Goal: Information Seeking & Learning: Learn about a topic

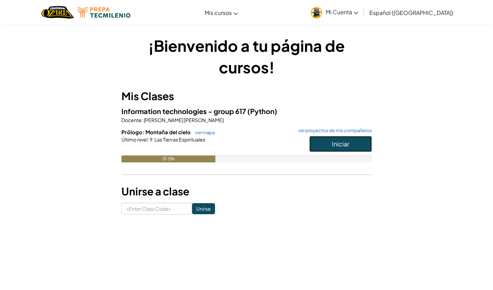
click at [360, 143] on button "Iniciar" at bounding box center [340, 144] width 63 height 16
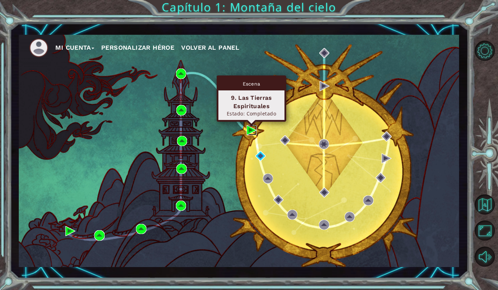
click at [250, 130] on img at bounding box center [252, 130] width 10 height 10
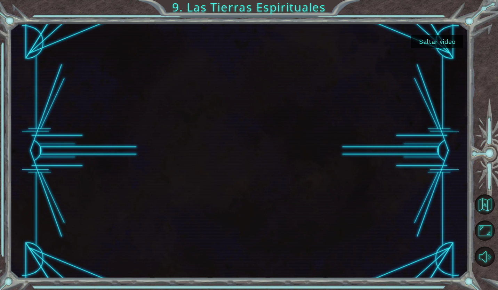
click at [433, 43] on button "Saltar video" at bounding box center [437, 42] width 52 height 14
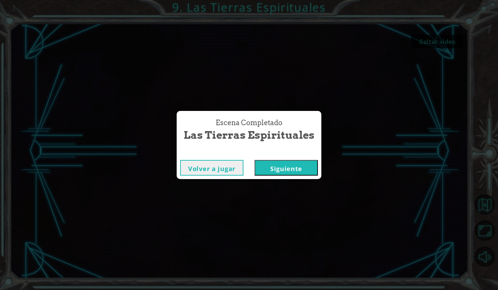
click at [264, 172] on button "Siguiente" at bounding box center [286, 168] width 63 height 16
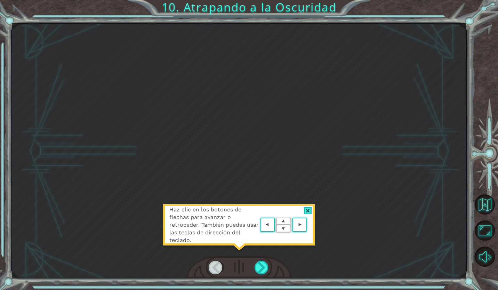
click at [308, 206] on div "Haz clic en los botones de flechas para avanzar o retroceder. También puedes us…" at bounding box center [238, 228] width 153 height 49
click at [307, 208] on div at bounding box center [308, 210] width 8 height 7
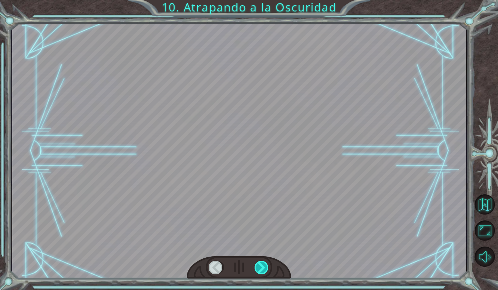
click at [267, 268] on div at bounding box center [262, 268] width 15 height 14
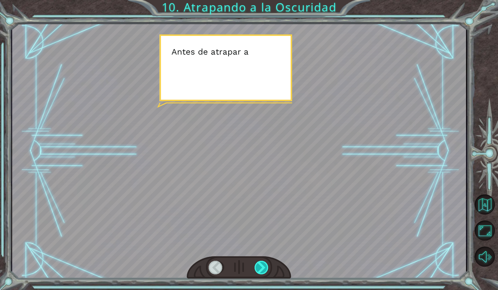
click at [264, 267] on div at bounding box center [262, 268] width 15 height 14
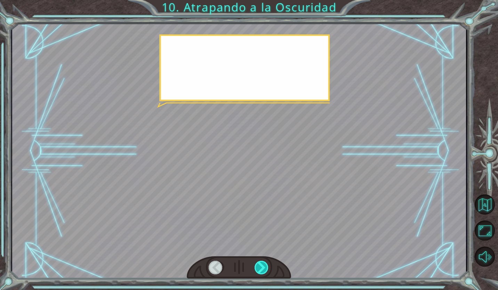
click at [264, 267] on div at bounding box center [262, 268] width 15 height 14
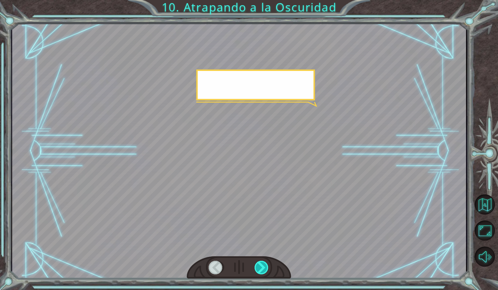
click at [264, 267] on div at bounding box center [262, 268] width 15 height 14
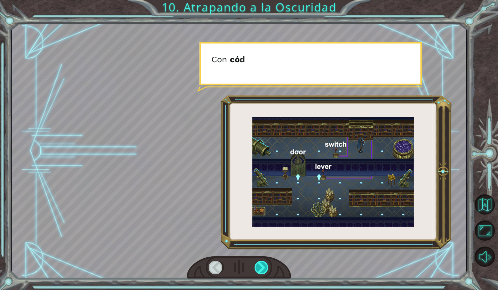
click at [264, 267] on div at bounding box center [262, 268] width 15 height 14
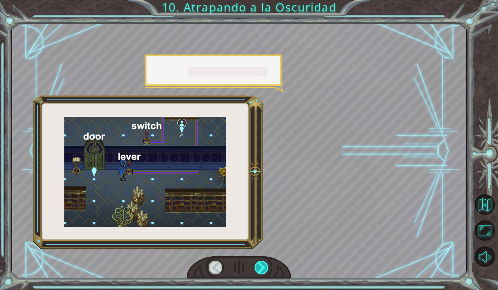
click at [264, 267] on div at bounding box center [262, 268] width 15 height 14
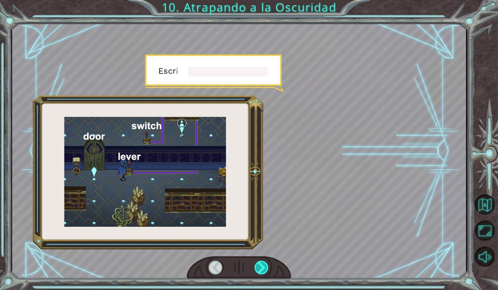
click at [264, 267] on div at bounding box center [262, 268] width 15 height 14
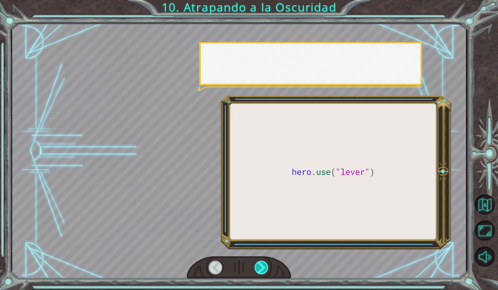
click at [264, 267] on div at bounding box center [262, 268] width 15 height 14
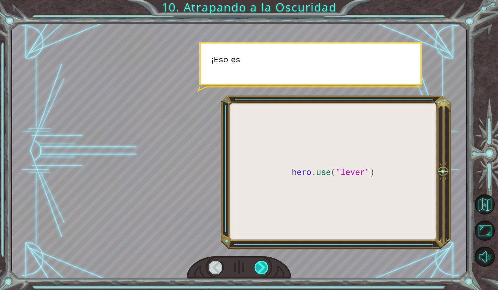
click at [264, 267] on div at bounding box center [262, 268] width 15 height 14
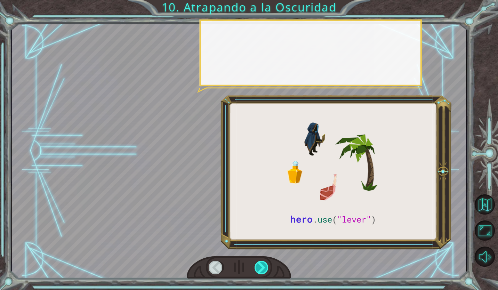
click at [264, 267] on div at bounding box center [262, 268] width 15 height 14
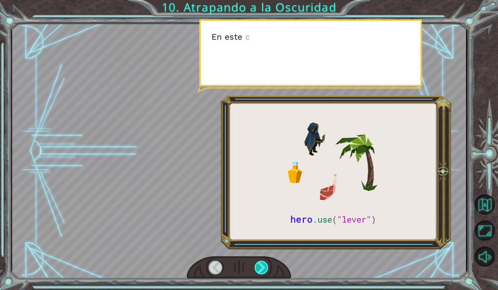
click at [264, 267] on div at bounding box center [262, 268] width 15 height 14
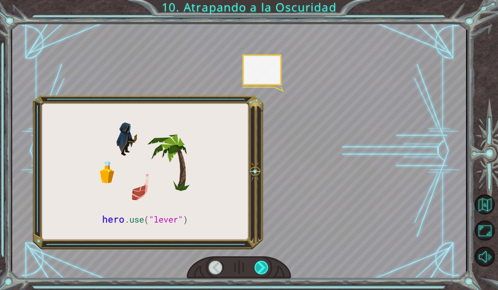
click at [264, 267] on div at bounding box center [262, 268] width 15 height 14
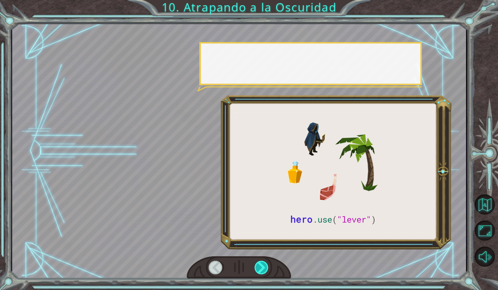
click at [264, 267] on div at bounding box center [262, 268] width 15 height 14
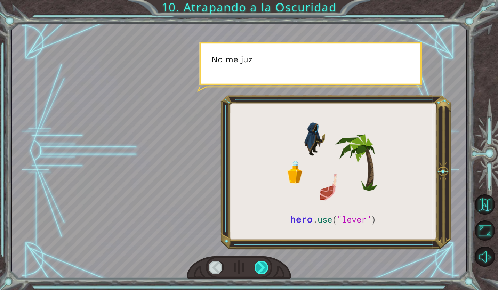
click at [264, 267] on div at bounding box center [262, 268] width 15 height 14
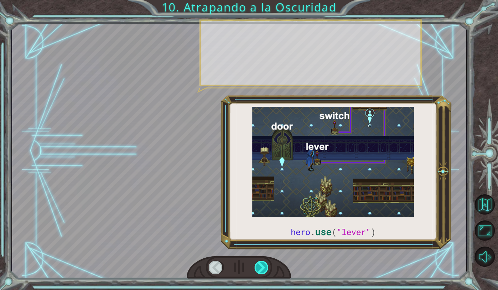
click at [264, 267] on div at bounding box center [262, 268] width 15 height 14
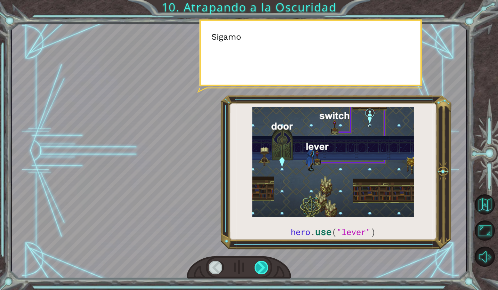
click at [264, 267] on div at bounding box center [262, 268] width 15 height 14
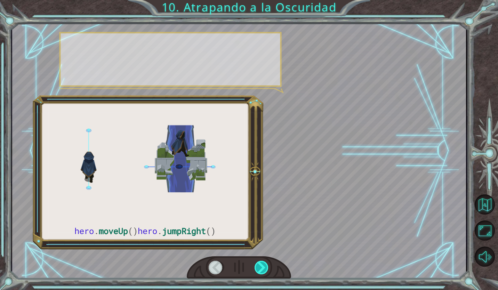
click at [264, 267] on div at bounding box center [262, 268] width 15 height 14
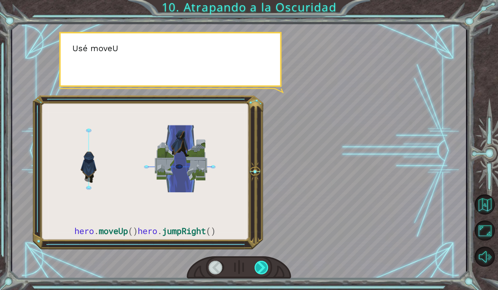
click at [264, 267] on div at bounding box center [262, 268] width 15 height 14
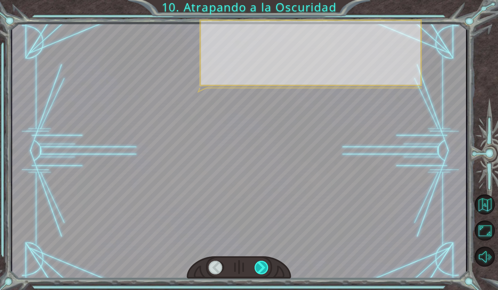
click at [264, 267] on div at bounding box center [262, 268] width 15 height 14
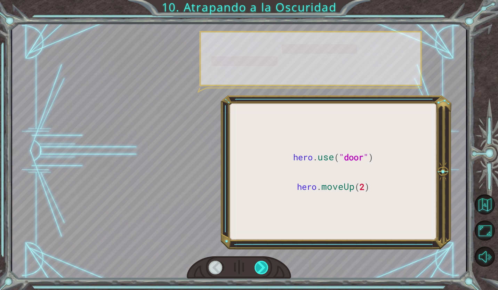
click at [264, 267] on div at bounding box center [262, 268] width 15 height 14
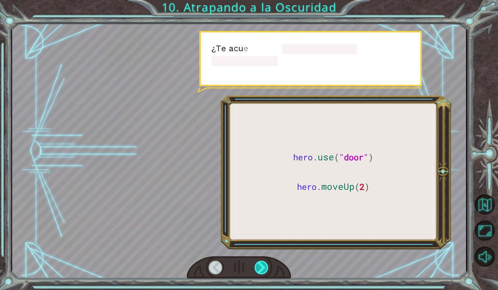
click at [264, 267] on div at bounding box center [262, 268] width 15 height 14
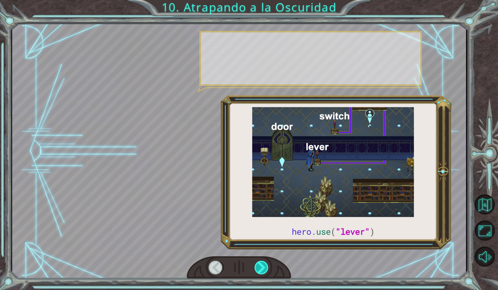
click at [264, 267] on div at bounding box center [262, 268] width 15 height 14
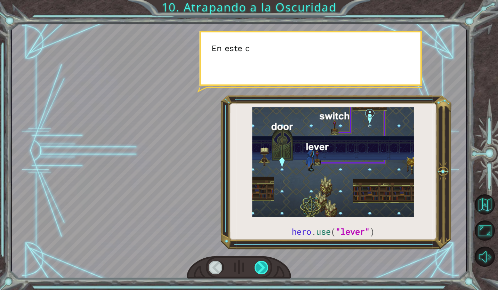
click at [264, 267] on div at bounding box center [262, 268] width 15 height 14
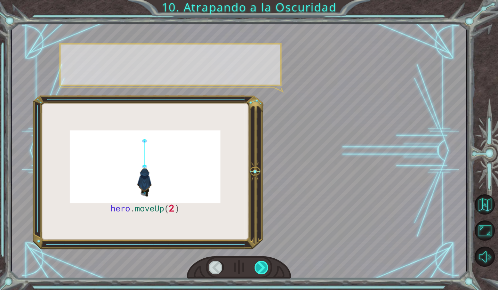
click at [264, 267] on div at bounding box center [262, 268] width 15 height 14
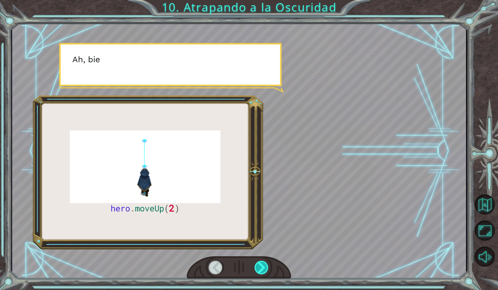
click at [264, 267] on div at bounding box center [262, 268] width 15 height 14
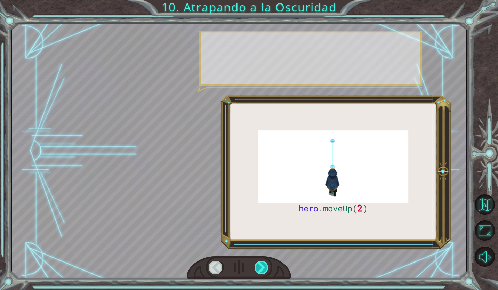
click at [264, 267] on div at bounding box center [262, 268] width 15 height 14
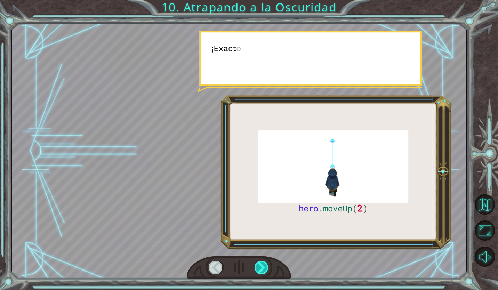
click at [264, 267] on div at bounding box center [262, 268] width 15 height 14
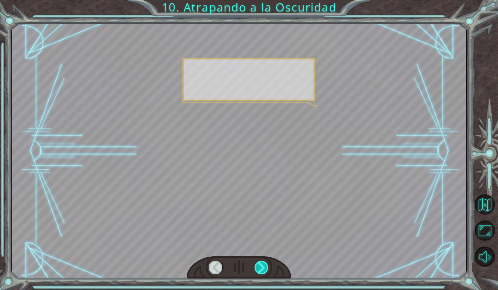
click at [264, 267] on div at bounding box center [262, 268] width 15 height 14
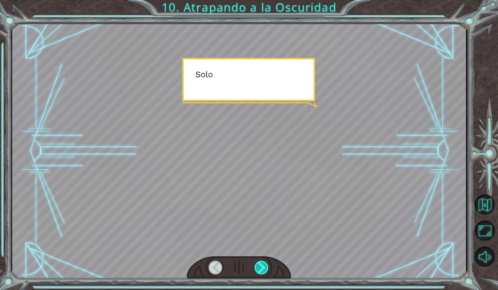
click at [264, 267] on div at bounding box center [262, 268] width 15 height 14
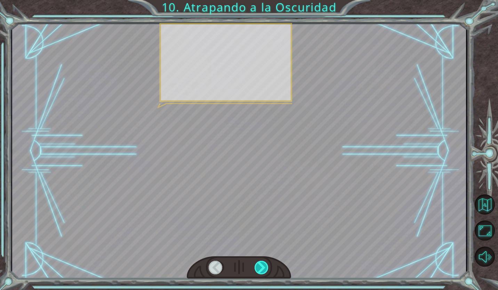
click at [264, 267] on div at bounding box center [262, 268] width 15 height 14
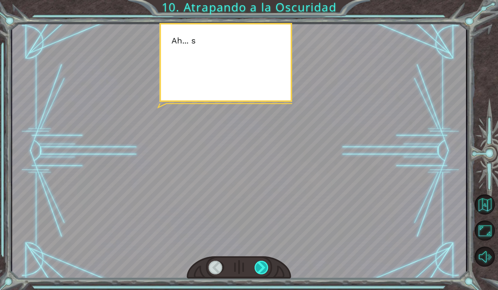
click at [264, 267] on div at bounding box center [262, 268] width 15 height 14
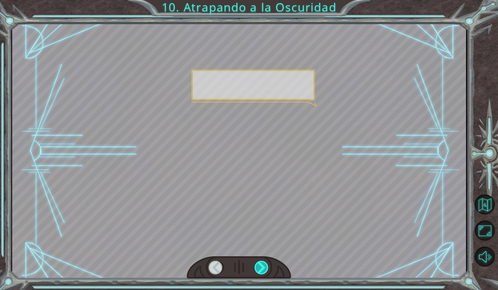
click at [264, 266] on div at bounding box center [262, 268] width 15 height 14
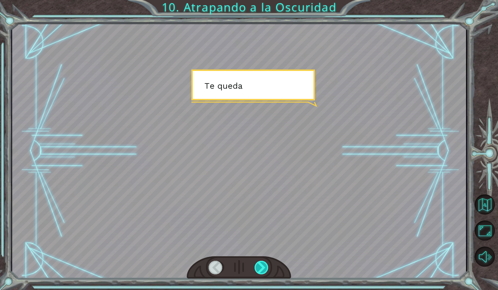
click at [264, 266] on div at bounding box center [262, 268] width 15 height 14
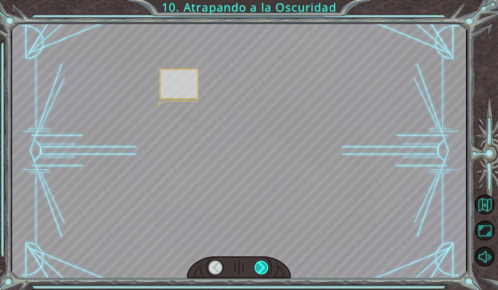
click at [264, 266] on div at bounding box center [262, 268] width 15 height 14
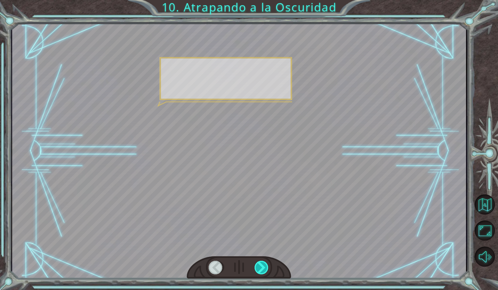
click at [264, 266] on div at bounding box center [262, 268] width 15 height 14
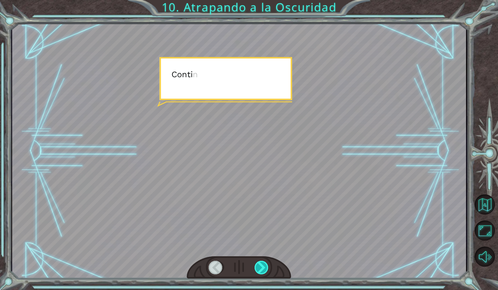
click at [264, 266] on div at bounding box center [262, 268] width 15 height 14
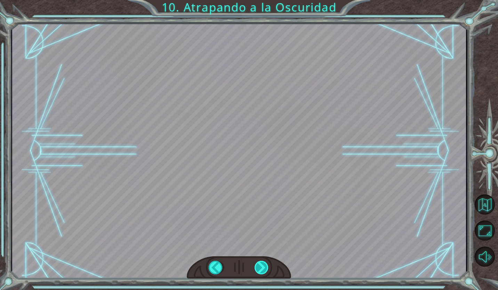
click at [264, 0] on div "hero . moveUp ( 2 ) A n t e s d e a t r a p a r a l a O s c u r i d a d c o n c…" at bounding box center [249, 0] width 498 height 0
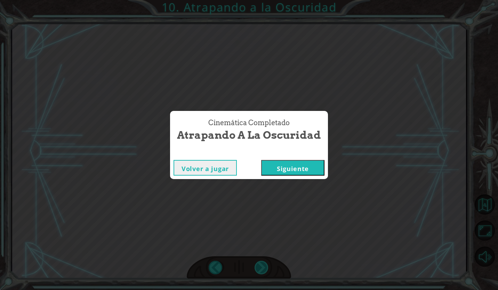
click at [264, 266] on div "Cinemática Completado Atrapando a la Oscuridad Volver a jugar [GEOGRAPHIC_DATA]" at bounding box center [249, 145] width 498 height 290
click at [268, 160] on button "Siguiente" at bounding box center [292, 168] width 63 height 16
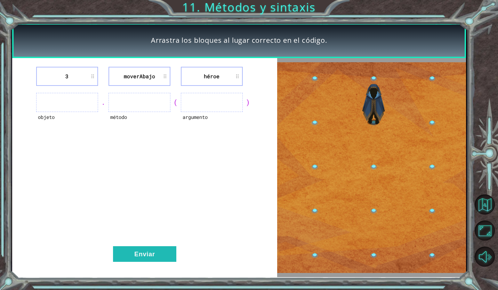
click at [368, 181] on img at bounding box center [371, 167] width 189 height 211
click at [73, 105] on ul at bounding box center [67, 102] width 62 height 19
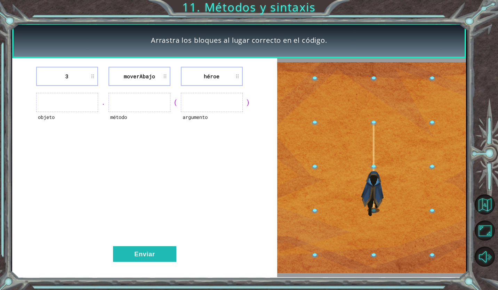
click at [70, 79] on li "3" at bounding box center [67, 76] width 62 height 19
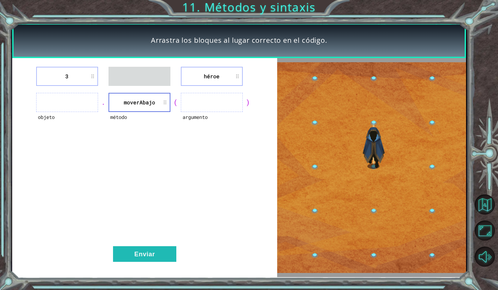
click at [158, 76] on ul at bounding box center [139, 76] width 62 height 19
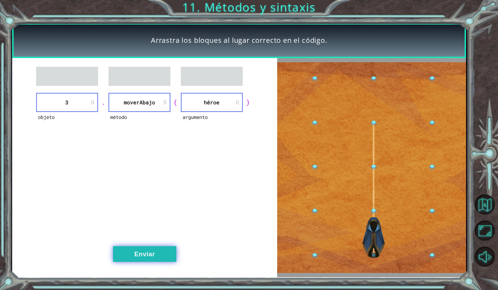
click at [138, 249] on button "Enviar" at bounding box center [144, 254] width 63 height 16
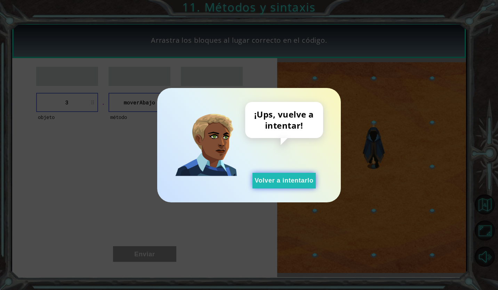
click at [297, 180] on button "Volver a intentarlo" at bounding box center [283, 181] width 63 height 16
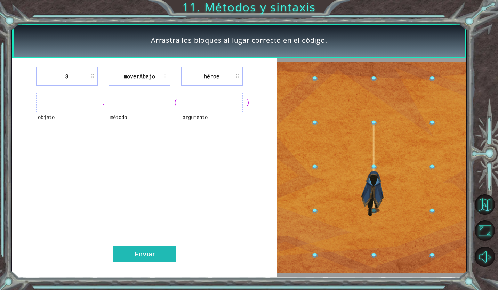
click at [137, 75] on li "moverAbajo" at bounding box center [139, 76] width 62 height 19
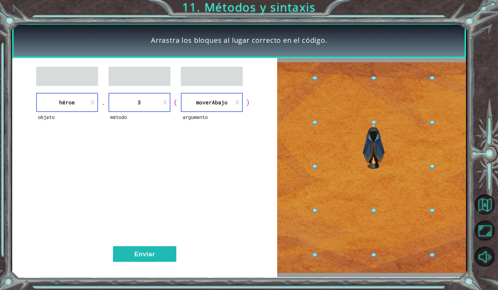
click at [225, 112] on li "moverAbajo" at bounding box center [212, 102] width 62 height 19
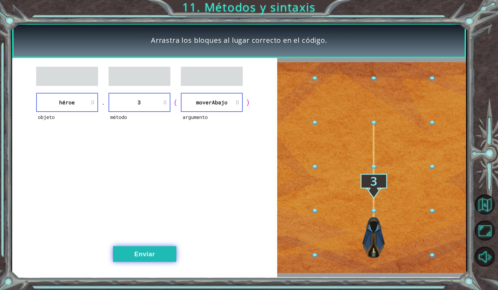
click at [134, 255] on button "Enviar" at bounding box center [144, 254] width 63 height 16
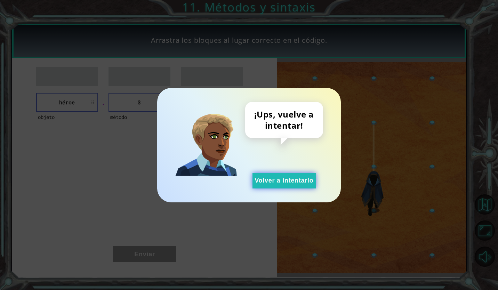
click at [284, 186] on button "Volver a intentarlo" at bounding box center [283, 181] width 63 height 16
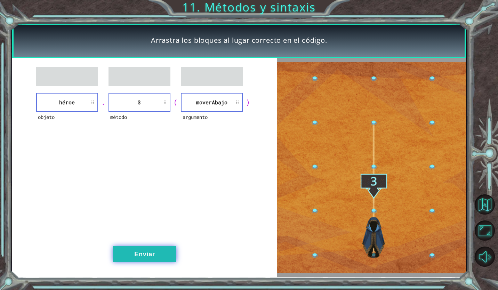
click at [148, 246] on button "Enviar" at bounding box center [144, 254] width 63 height 16
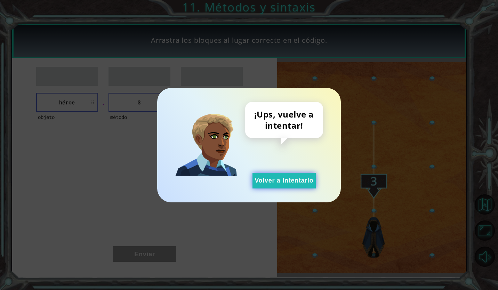
click at [284, 174] on button "Volver a intentarlo" at bounding box center [283, 181] width 63 height 16
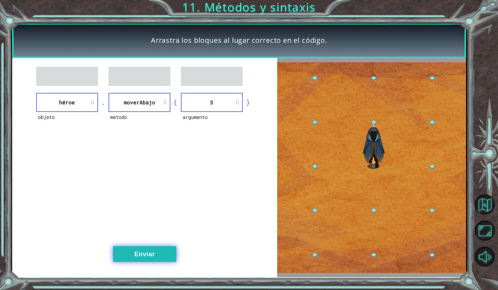
click at [135, 248] on button "Enviar" at bounding box center [144, 254] width 63 height 16
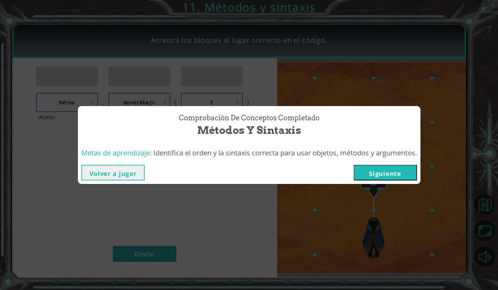
click at [375, 174] on button "Siguiente" at bounding box center [385, 173] width 63 height 16
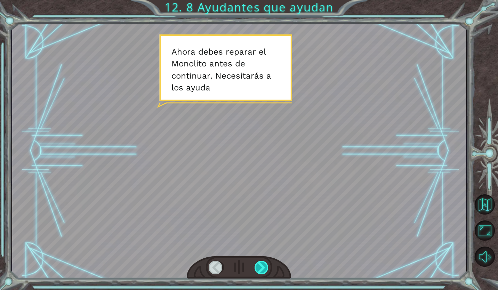
click at [258, 267] on div at bounding box center [262, 268] width 15 height 14
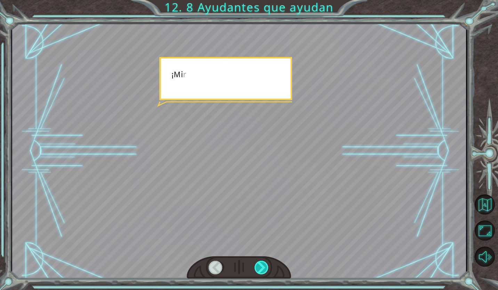
click at [258, 267] on div at bounding box center [262, 268] width 15 height 14
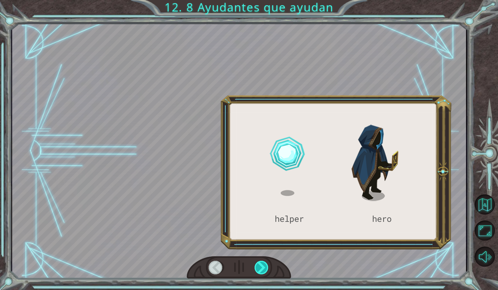
click at [258, 267] on div at bounding box center [262, 268] width 15 height 14
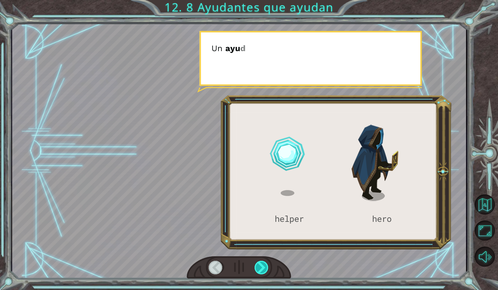
click at [258, 267] on div at bounding box center [262, 268] width 15 height 14
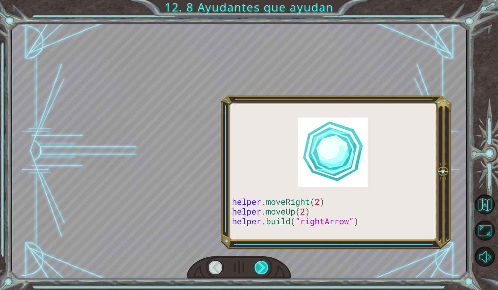
click at [258, 267] on div at bounding box center [262, 268] width 15 height 14
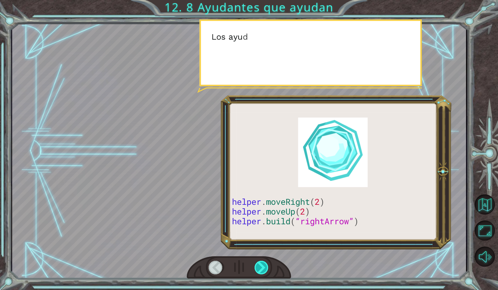
click at [258, 267] on div at bounding box center [262, 268] width 15 height 14
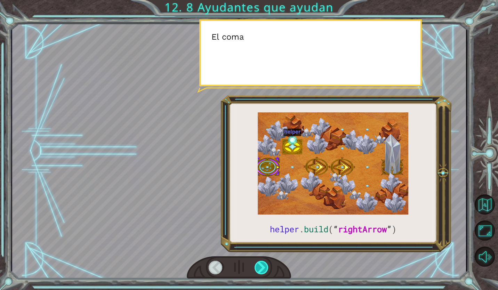
click at [258, 267] on div at bounding box center [262, 268] width 15 height 14
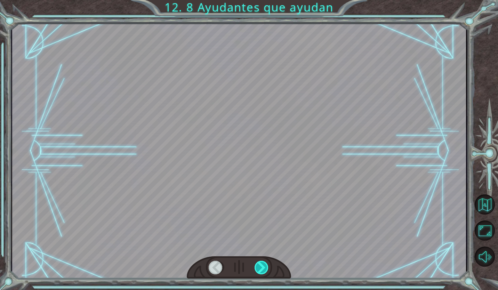
click at [258, 267] on div at bounding box center [262, 268] width 15 height 14
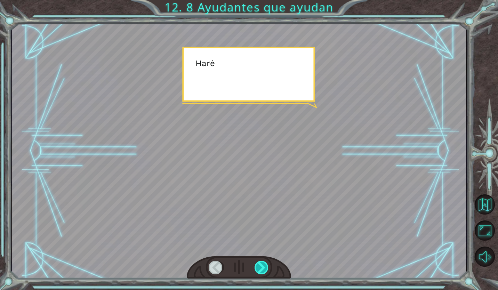
click at [259, 267] on div at bounding box center [262, 268] width 15 height 14
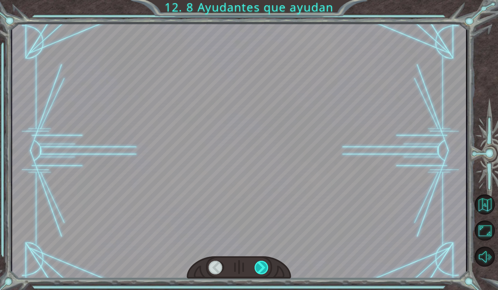
click at [259, 267] on div at bounding box center [262, 268] width 15 height 14
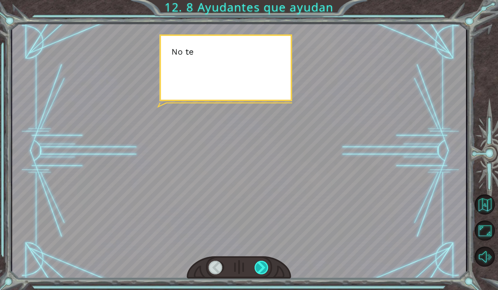
click at [259, 267] on div at bounding box center [262, 268] width 15 height 14
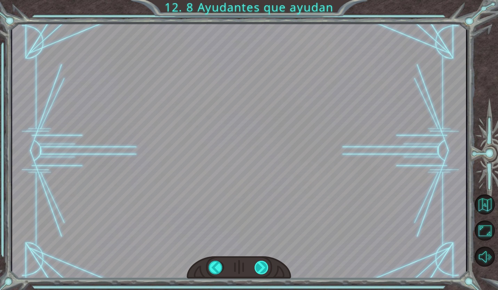
click at [259, 0] on div "helper . build ( “ rightArrow ” ) A h o r a d e b e s r e p a r a r e l M o n o…" at bounding box center [249, 0] width 498 height 0
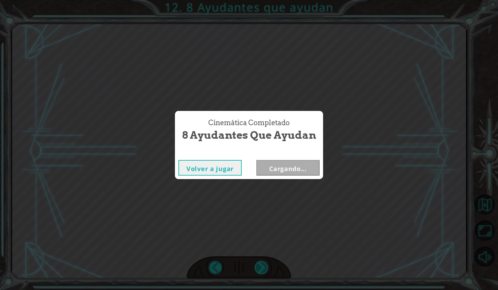
click at [259, 267] on div "Cinemática Completado 8 Ayudantes que ayudan Volver a jugar Cargando..." at bounding box center [249, 145] width 498 height 290
drag, startPoint x: 259, startPoint y: 267, endPoint x: 281, endPoint y: 165, distance: 104.7
click at [281, 165] on button "Siguiente" at bounding box center [287, 168] width 63 height 16
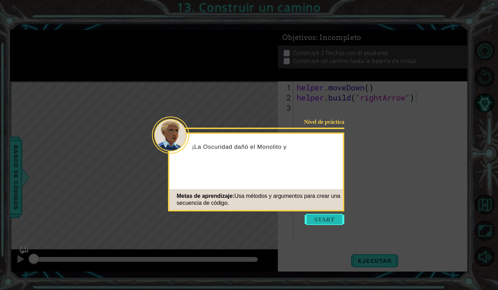
click at [317, 216] on button "Start" at bounding box center [325, 219] width 40 height 11
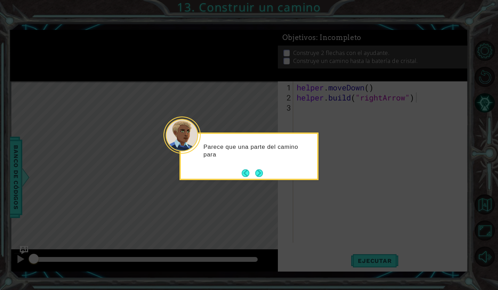
click at [267, 172] on div "Parece que una parte del camino para" at bounding box center [248, 156] width 139 height 48
drag, startPoint x: 262, startPoint y: 162, endPoint x: 266, endPoint y: 164, distance: 4.4
click at [266, 164] on div "Parece que una parte del camino para las chispas d" at bounding box center [249, 154] width 136 height 35
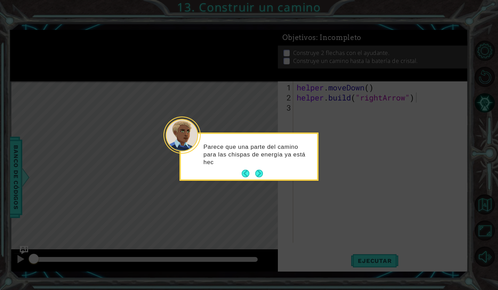
drag, startPoint x: 266, startPoint y: 164, endPoint x: 266, endPoint y: 172, distance: 7.3
click at [267, 172] on div "Parece que una parte del camino para las chispas de energía ya está hec" at bounding box center [249, 158] width 136 height 43
click at [261, 175] on button "Next" at bounding box center [259, 174] width 8 height 8
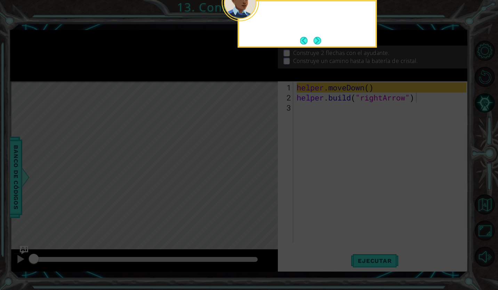
click at [261, 175] on icon at bounding box center [249, 53] width 498 height 474
click at [313, 45] on button "Next" at bounding box center [317, 41] width 8 height 8
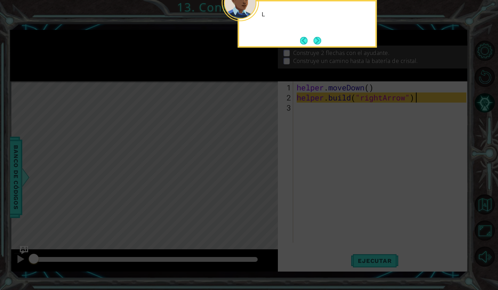
click at [313, 45] on button "Next" at bounding box center [317, 41] width 8 height 8
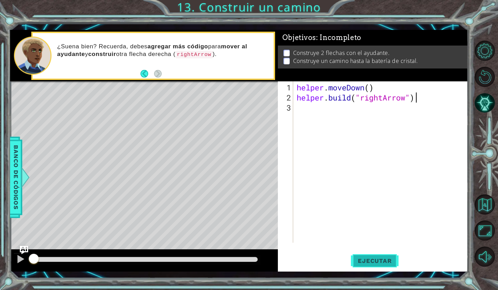
click at [370, 261] on span "Ejecutar" at bounding box center [375, 260] width 48 height 7
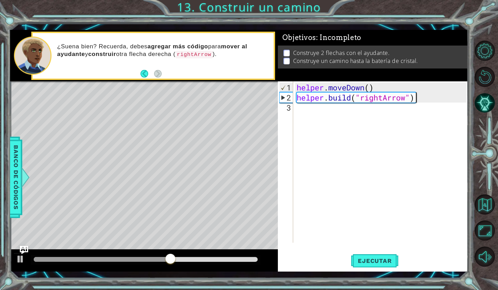
click at [341, 114] on div "helper . moveDown ( ) helper . build ( "rightArrow" )" at bounding box center [382, 173] width 175 height 182
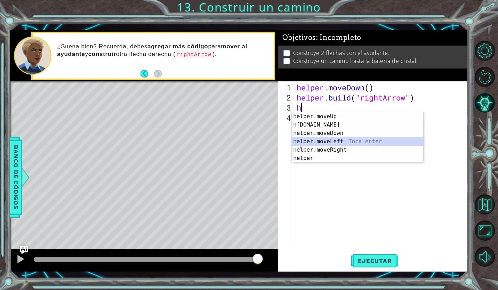
click at [344, 146] on div "h elper.moveUp Toca enter h [DOMAIN_NAME] Toca enter h elper.moveDown Toca ente…" at bounding box center [357, 145] width 131 height 67
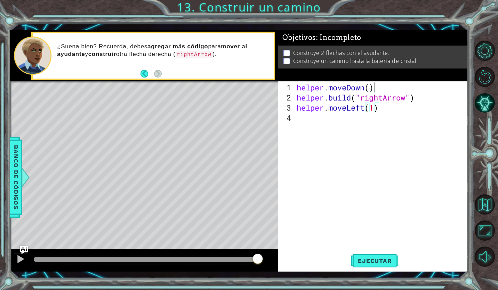
click at [384, 88] on div "helper . moveDown ( ) helper . build ( "rightArrow" ) helper . moveLeft ( 1 )" at bounding box center [382, 173] width 175 height 182
click at [372, 268] on button "Ejecutar" at bounding box center [375, 260] width 48 height 19
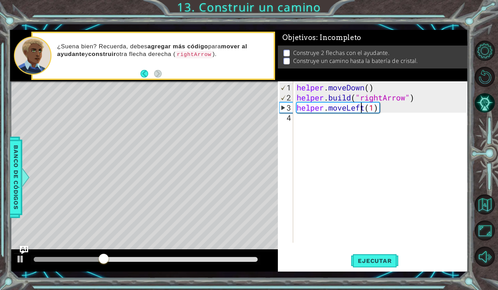
click at [363, 110] on div "helper . moveDown ( ) helper . build ( "rightArrow" ) helper . moveLeft ( 1 )" at bounding box center [382, 173] width 175 height 182
click at [364, 110] on div "helper . moveDown ( ) helper . build ( "rightArrow" ) helper . moveLeft ( 1 )" at bounding box center [382, 173] width 175 height 182
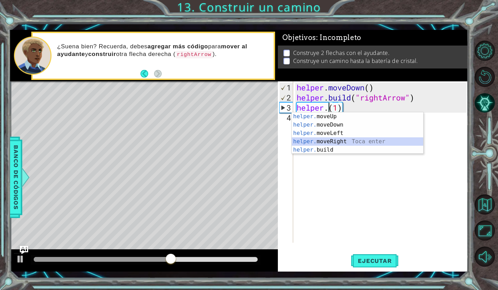
click at [324, 139] on div "helper. moveUp Toca enter helper. moveDown Toca enter helper. moveLeft Toca ent…" at bounding box center [357, 141] width 131 height 58
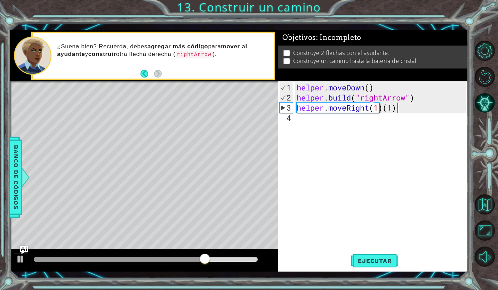
click at [397, 105] on div "helper . moveDown ( ) helper . build ( "rightArrow" ) helper . moveRight ( 1 ) …" at bounding box center [382, 173] width 175 height 182
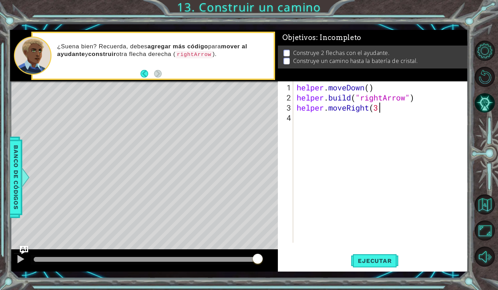
scroll to position [0, 3]
click at [384, 258] on span "Ejecutar" at bounding box center [375, 260] width 48 height 7
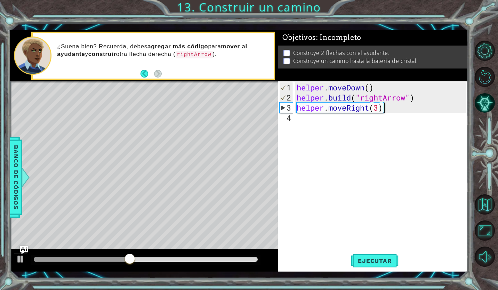
click at [377, 107] on div "helper . moveDown ( ) helper . build ( "rightArrow" ) helper . moveRight ( 3 )" at bounding box center [382, 173] width 175 height 182
type textarea "helper.moveRight(4)"
click at [387, 88] on div "helper . moveDown ( ) helper . build ( "rightArrow" ) helper . moveRight ( 4 )" at bounding box center [382, 173] width 175 height 182
click at [376, 264] on span "Ejecutar" at bounding box center [375, 260] width 48 height 7
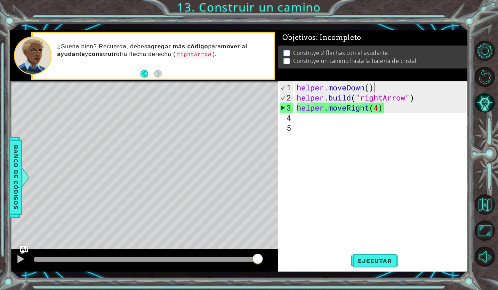
click at [297, 107] on div "helper . moveDown ( ) helper . build ( "rightArrow" ) helper . moveRight ( 4 )" at bounding box center [382, 173] width 175 height 182
type textarea "helper.moveRight(4)"
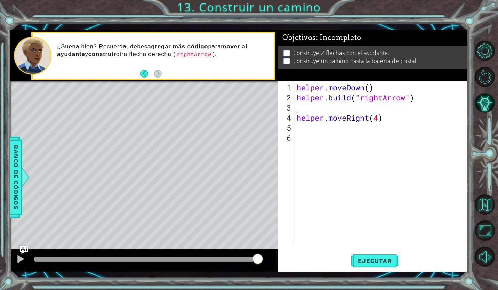
click at [326, 109] on div "helper . moveDown ( ) helper . build ( "rightArrow" ) helper . moveRight ( 4 )" at bounding box center [382, 173] width 175 height 182
click at [295, 115] on div "1 2 3 4 5 6 helper . moveDown ( ) helper . build ( "rightArrow" ) helper . move…" at bounding box center [372, 161] width 188 height 161
click at [297, 116] on div "helper . moveDown ( ) helper . build ( "rightArrow" ) helper . moveRight ( 4 )" at bounding box center [382, 173] width 175 height 182
type textarea "helper.moveRight(4)"
click at [307, 119] on div "helper . moveDown ( ) helper . build ( "rightArrow" ) helper . moveRight ( 4 )" at bounding box center [382, 173] width 175 height 182
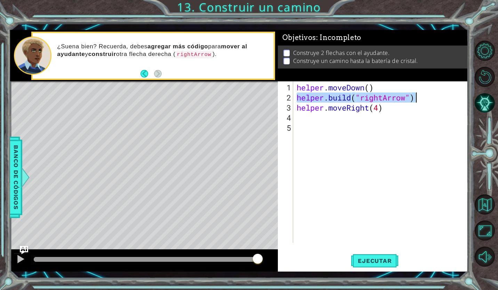
drag, startPoint x: 298, startPoint y: 98, endPoint x: 428, endPoint y: 97, distance: 129.7
click at [428, 97] on div "helper . moveDown ( ) helper . build ( "rightArrow" ) helper . moveRight ( 4 )" at bounding box center [382, 173] width 175 height 182
type textarea "C"
type textarea "V"
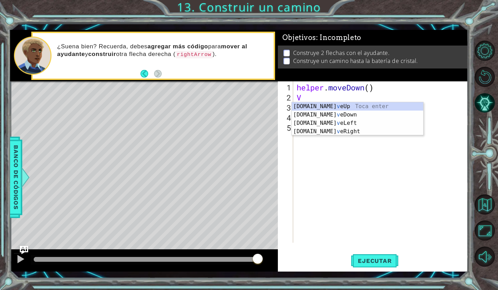
click at [317, 97] on div "helper . moveDown ( ) V helper . moveRight ( 4 )" at bounding box center [382, 173] width 175 height 182
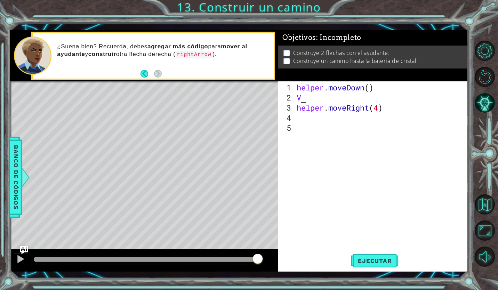
click at [317, 97] on div "helper . moveDown ( ) V helper . moveRight ( 4 )" at bounding box center [382, 173] width 175 height 182
click at [307, 100] on div "helper . moveDown ( ) V helper . moveRight ( 4 )" at bounding box center [382, 173] width 175 height 182
click at [304, 99] on div "helper . moveDown ( ) V helper . moveRight ( 4 )" at bounding box center [382, 173] width 175 height 182
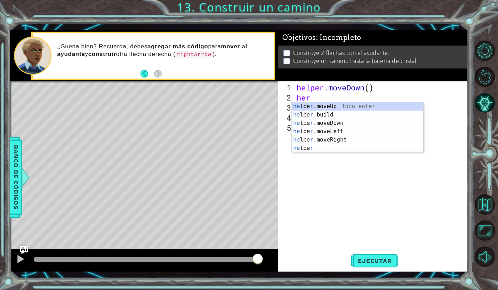
scroll to position [0, 0]
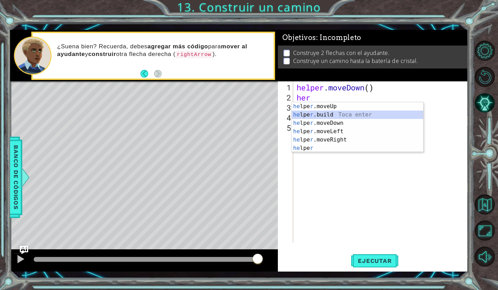
click at [325, 113] on div "he lpe r .moveUp Toca enter he lpe r .build Toca enter he lpe r .moveDown Toca …" at bounding box center [357, 135] width 131 height 67
type textarea "[DOMAIN_NAME]("rightArrow")"
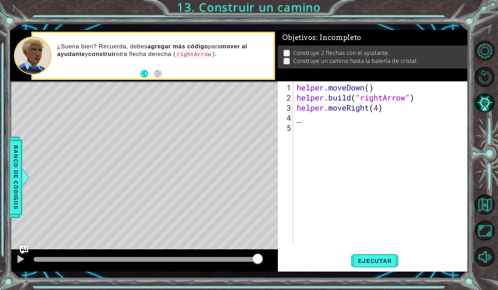
click at [394, 116] on div "helper . moveDown ( ) helper . build ( "rightArrow" ) helper . moveRight ( 4 )" at bounding box center [382, 173] width 175 height 182
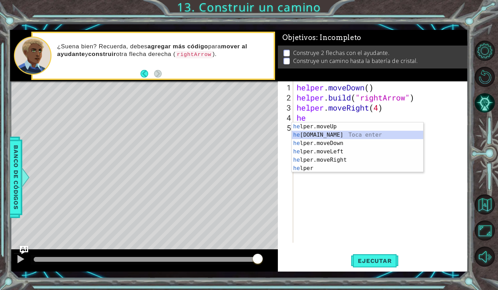
click at [338, 135] on div "he lper.moveUp Toca enter he [DOMAIN_NAME] Toca enter he lper.moveDown Toca ent…" at bounding box center [357, 155] width 131 height 67
type textarea "[DOMAIN_NAME]("rightArrow")"
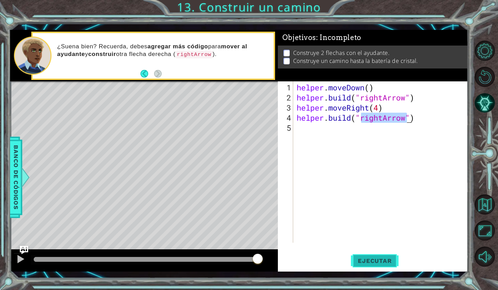
click at [370, 259] on span "Ejecutar" at bounding box center [375, 260] width 48 height 7
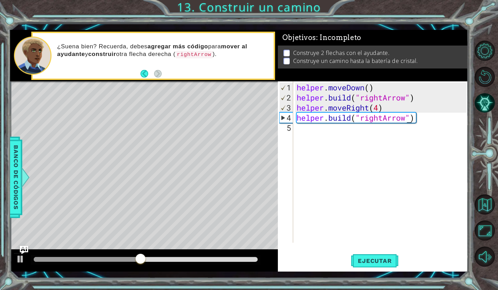
click at [297, 127] on div "helper . moveDown ( ) helper . build ( "rightArrow" ) helper . moveRight ( 4 ) …" at bounding box center [382, 173] width 175 height 182
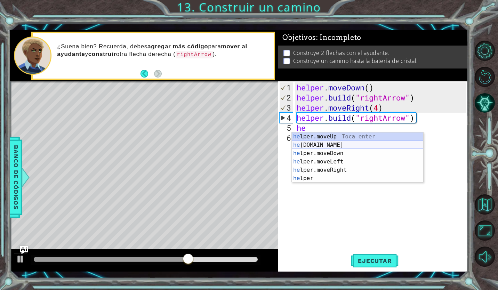
click at [323, 145] on div "he lper.moveUp Toca enter he [DOMAIN_NAME] Toca enter he lper.moveDown Toca ent…" at bounding box center [357, 165] width 131 height 67
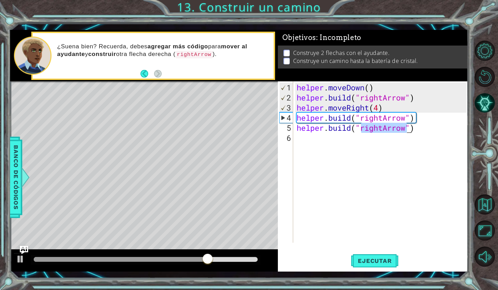
click at [378, 87] on div "helper . moveDown ( ) helper . build ( "rightArrow" ) helper . moveRight ( 4 ) …" at bounding box center [382, 173] width 175 height 182
click at [379, 259] on span "Ejecutar" at bounding box center [375, 260] width 48 height 7
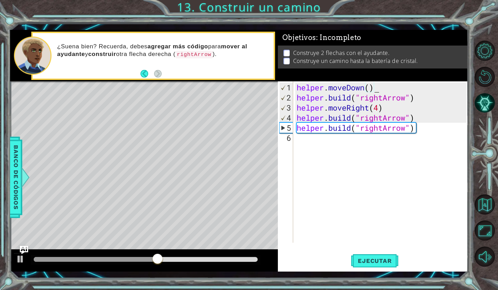
click at [379, 90] on div "helper . moveDown ( ) helper . build ( "rightArrow" ) helper . moveRight ( 4 ) …" at bounding box center [382, 173] width 175 height 182
click at [379, 108] on div "helper . moveDown ( ) helper . build ( "rightArrow" ) helper . moveRight ( 4 ) …" at bounding box center [382, 173] width 175 height 182
click at [377, 107] on div "helper . moveDown ( ) helper . build ( "rightArrow" ) helper . moveRight ( 4 ) …" at bounding box center [382, 173] width 175 height 182
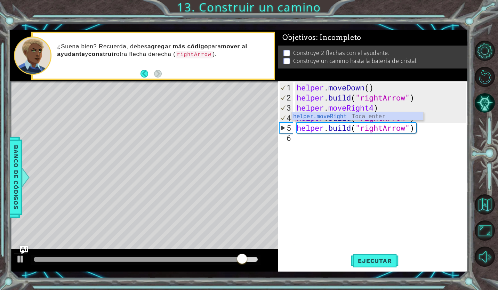
click at [370, 108] on div "helper . moveDown ( ) helper . build ( "rightArrow" ) helper . moveRight4 ) hel…" at bounding box center [382, 173] width 175 height 182
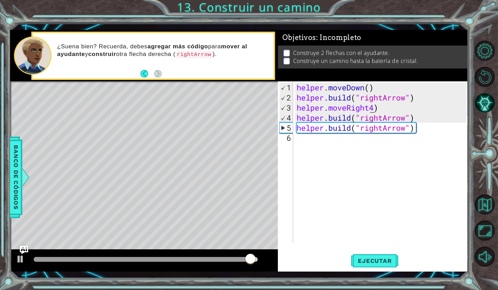
click at [381, 104] on div "helper . moveDown ( ) helper . build ( "rightArrow" ) helper . moveRight4 ) hel…" at bounding box center [382, 173] width 175 height 182
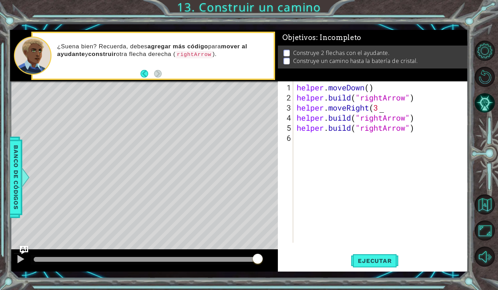
scroll to position [0, 3]
click at [417, 127] on div "helper . moveDown ( ) helper . build ( "rightArrow" ) helper . moveRight ( 3 ) …" at bounding box center [382, 173] width 175 height 182
type textarea "[DOMAIN_NAME]("rightArrow")"
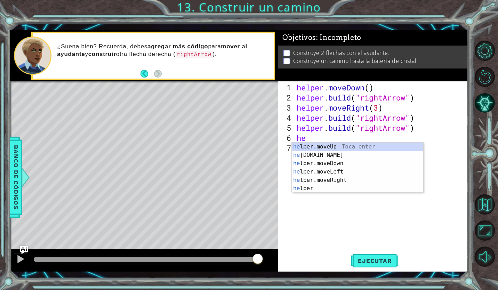
scroll to position [0, 0]
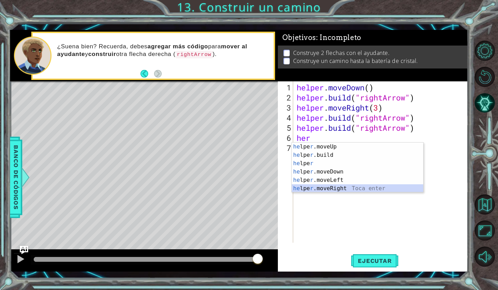
click at [362, 189] on div "he lpe r .moveUp Toca enter he lpe r .build Toca enter he lpe r Toca enter he l…" at bounding box center [357, 176] width 131 height 67
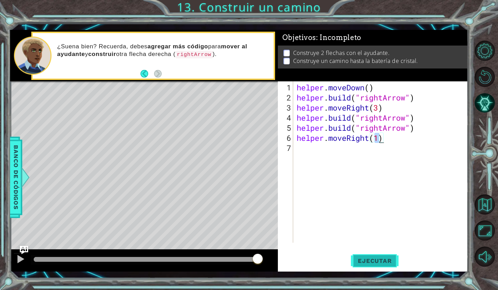
type textarea "helper.moveRight(1)"
click at [386, 259] on span "Ejecutar" at bounding box center [375, 260] width 48 height 7
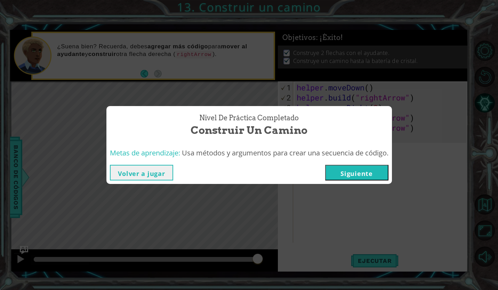
click at [364, 177] on button "Siguiente" at bounding box center [356, 173] width 63 height 16
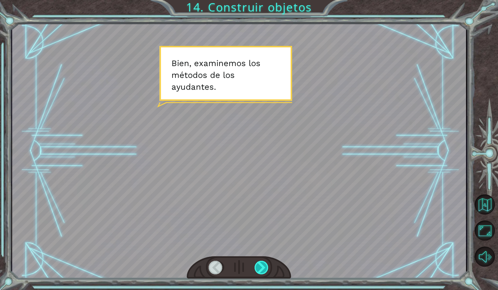
click at [266, 269] on div at bounding box center [262, 268] width 15 height 14
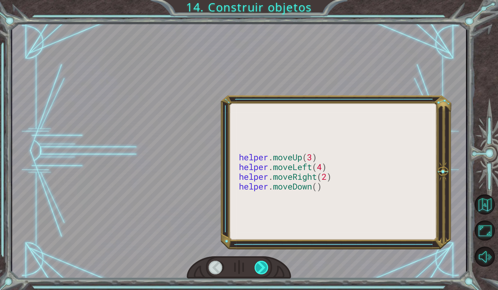
click at [266, 269] on div at bounding box center [262, 268] width 15 height 14
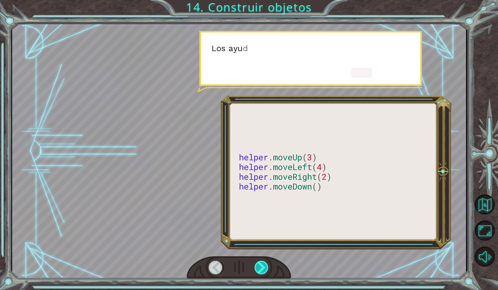
click at [266, 269] on div at bounding box center [262, 268] width 15 height 14
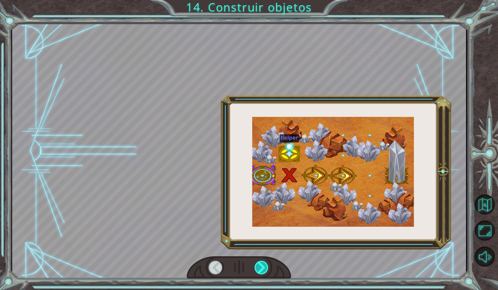
click at [266, 269] on div at bounding box center [262, 268] width 15 height 14
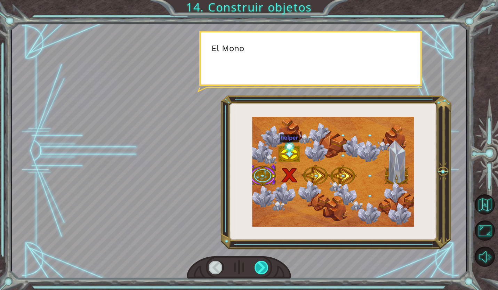
click at [266, 269] on div at bounding box center [262, 268] width 15 height 14
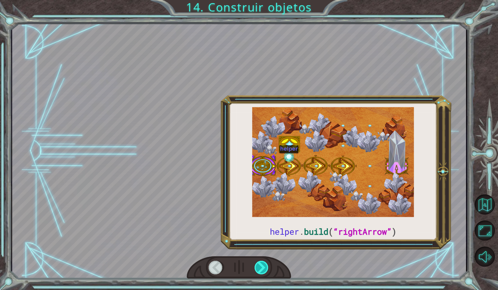
click at [266, 269] on div at bounding box center [262, 268] width 15 height 14
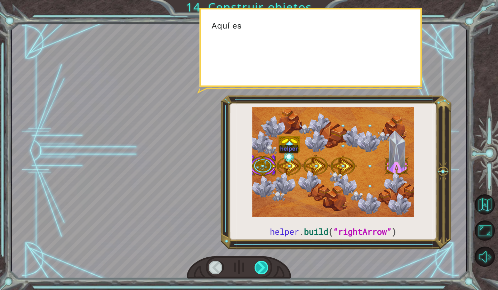
click at [266, 269] on div at bounding box center [262, 268] width 15 height 14
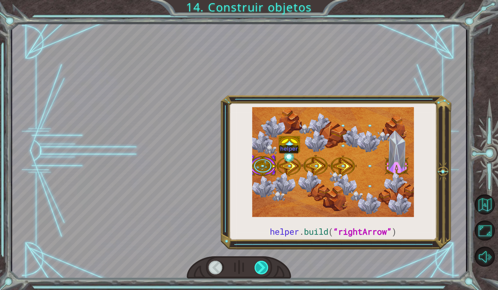
click at [266, 269] on div at bounding box center [262, 268] width 15 height 14
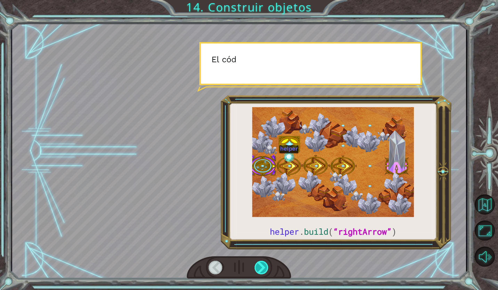
click at [266, 269] on div at bounding box center [262, 268] width 15 height 14
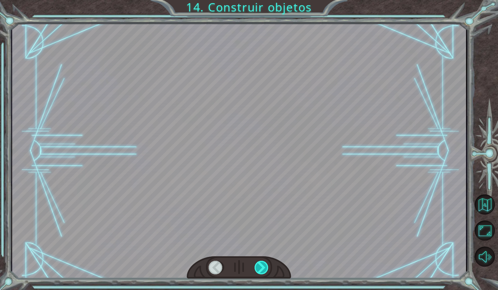
click at [266, 269] on div at bounding box center [262, 268] width 15 height 14
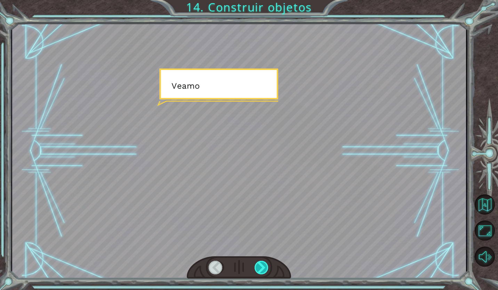
click at [266, 269] on div at bounding box center [262, 268] width 15 height 14
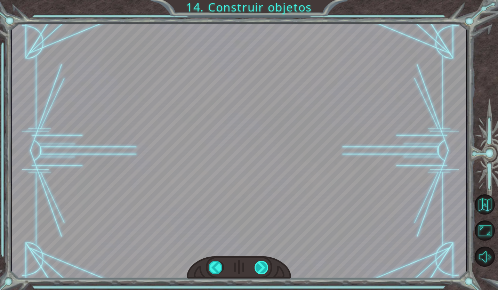
click at [266, 269] on div at bounding box center [262, 268] width 15 height 14
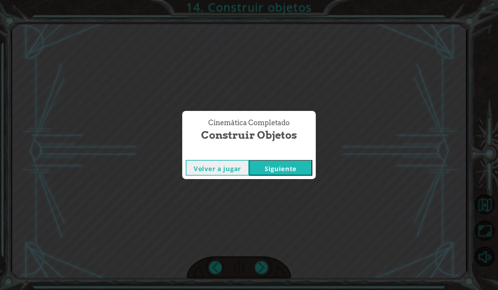
click at [273, 164] on button "Siguiente" at bounding box center [280, 168] width 63 height 16
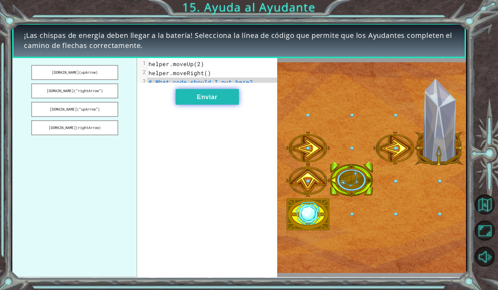
click at [198, 101] on button "Enviar" at bounding box center [207, 97] width 63 height 16
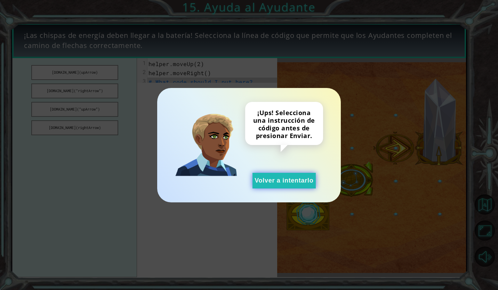
click at [263, 183] on button "Volver a intentarlo" at bounding box center [283, 181] width 63 height 16
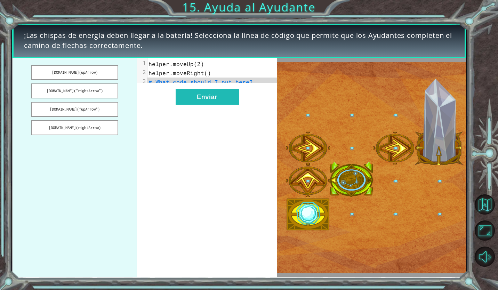
drag, startPoint x: 63, startPoint y: 70, endPoint x: 172, endPoint y: 93, distance: 111.5
click at [178, 92] on div "[DOMAIN_NAME](upArrow) [DOMAIN_NAME](“rightArrow”) [DOMAIN_NAME](“upArrow”) [DO…" at bounding box center [144, 167] width 265 height 219
click at [74, 89] on button "[DOMAIN_NAME](“rightArrow”)" at bounding box center [74, 90] width 87 height 15
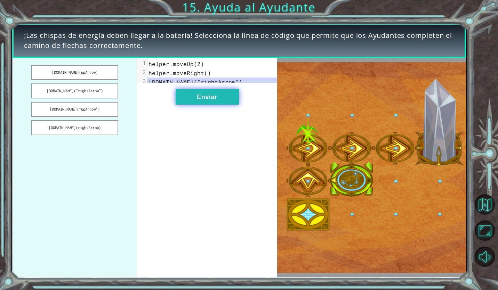
click at [214, 102] on button "Enviar" at bounding box center [207, 97] width 63 height 16
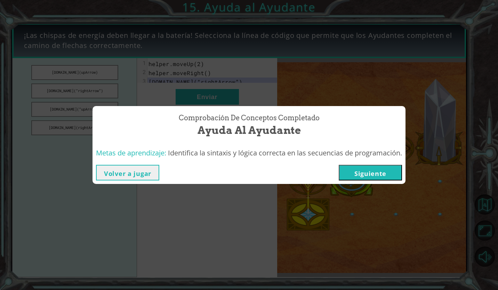
click at [373, 171] on button "Siguiente" at bounding box center [370, 173] width 63 height 16
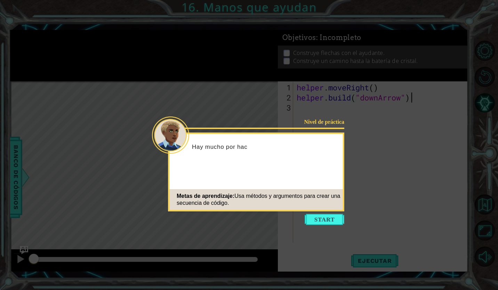
click at [315, 214] on body "1 ההההההההההההההההההההההההההההההההההההההההההההההההההההההההההההההההההההההההההההה…" at bounding box center [249, 145] width 498 height 290
click at [314, 214] on icon at bounding box center [249, 145] width 498 height 290
click at [314, 215] on button "Start" at bounding box center [325, 219] width 40 height 11
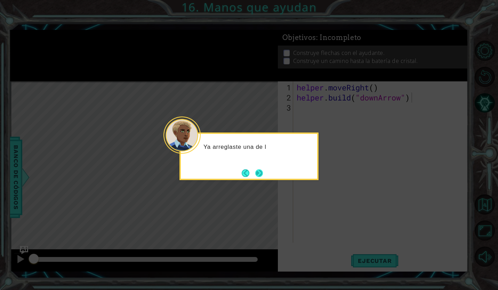
click at [257, 177] on button "Next" at bounding box center [259, 173] width 8 height 8
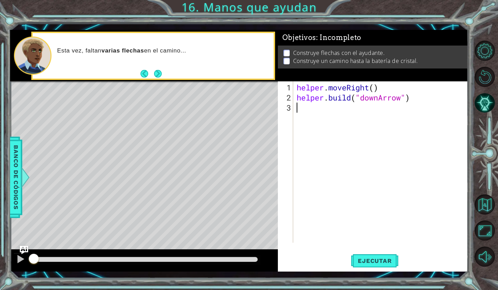
click at [334, 108] on div "helper . moveRight ( ) helper . build ( "downArrow" )" at bounding box center [382, 173] width 175 height 182
click at [383, 83] on div "helper . moveRight ( ) helper . build ( "downArrow" )" at bounding box center [382, 173] width 175 height 182
type textarea "helper.moveRight()"
click at [357, 114] on div "helper . moveRight ( ) helper . build ( "downArrow" )" at bounding box center [382, 173] width 175 height 182
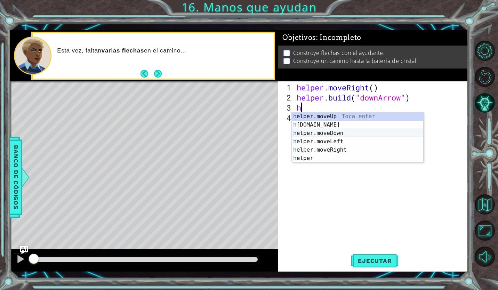
click at [345, 134] on div "h elper.moveUp Toca enter h [DOMAIN_NAME] Toca enter h elper.moveDown Toca ente…" at bounding box center [357, 145] width 131 height 67
type textarea "helper.moveDown(1)"
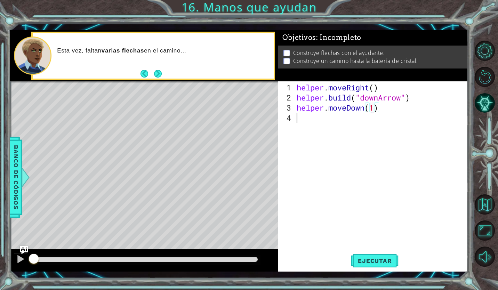
click at [334, 122] on div "helper . moveRight ( ) helper . build ( "downArrow" ) helper . moveDown ( 1 )" at bounding box center [382, 173] width 175 height 182
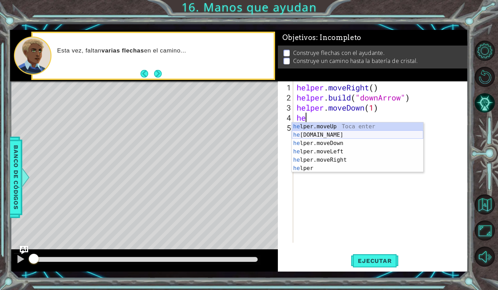
click at [378, 137] on div "he lper.moveUp Toca enter he [DOMAIN_NAME] Toca enter he lper.moveDown Toca ent…" at bounding box center [357, 155] width 131 height 67
type textarea "[DOMAIN_NAME]("rightArrow")"
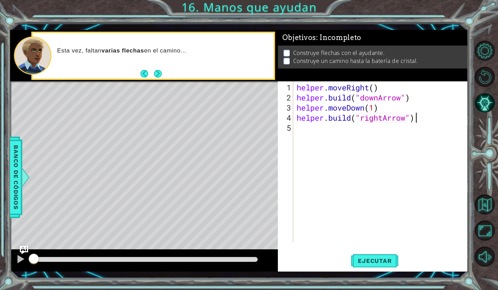
click at [422, 117] on div "helper . moveRight ( ) helper . build ( "downArrow" ) helper . moveDown ( 1 ) h…" at bounding box center [382, 173] width 175 height 182
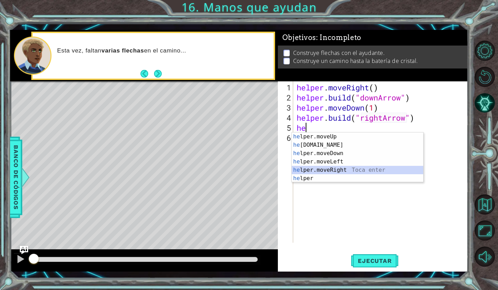
click at [338, 169] on div "he lper.moveUp Toca enter he [DOMAIN_NAME] Toca enter he lper.moveDown Toca ent…" at bounding box center [357, 165] width 131 height 67
type textarea "helper.moveRight(1)"
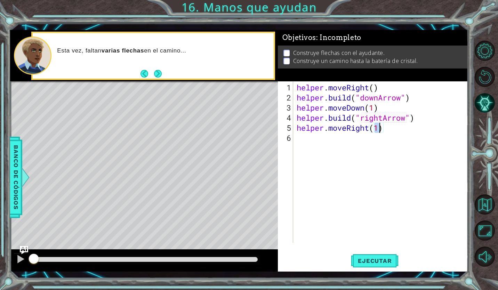
click at [337, 135] on div "helper . moveRight ( ) helper . build ( "downArrow" ) helper . moveDown ( 1 ) h…" at bounding box center [382, 173] width 175 height 182
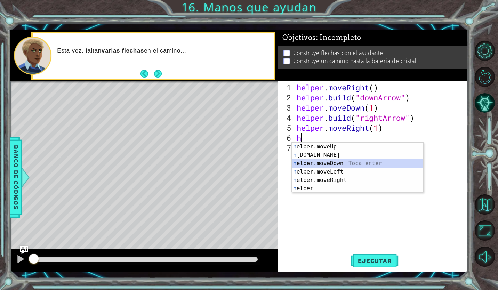
click at [343, 161] on div "h elper.moveUp Toca enter h [DOMAIN_NAME] Toca enter h elper.moveDown Toca ente…" at bounding box center [357, 176] width 131 height 67
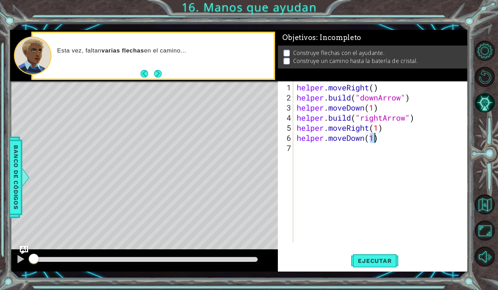
click at [383, 138] on div "helper . moveRight ( ) helper . build ( "downArrow" ) helper . moveDown ( 1 ) h…" at bounding box center [382, 173] width 175 height 182
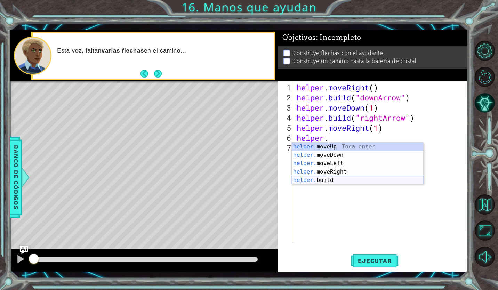
click at [364, 178] on div "helper. moveUp Toca enter helper. moveDown Toca enter helper. moveLeft Toca ent…" at bounding box center [357, 172] width 131 height 58
type textarea "[DOMAIN_NAME]("rightArrow")"
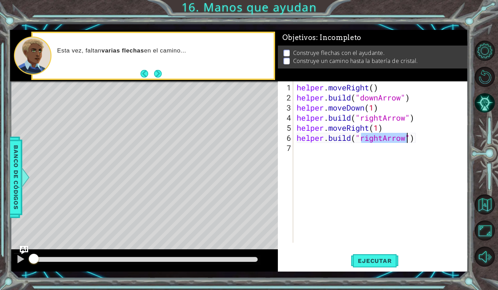
click at [426, 136] on div "helper . moveRight ( ) helper . build ( "downArrow" ) helper . moveDown ( 1 ) h…" at bounding box center [382, 173] width 175 height 182
type textarea "h"
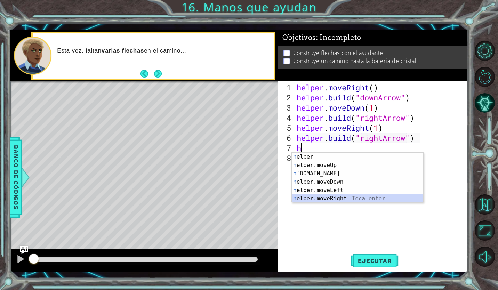
drag, startPoint x: 341, startPoint y: 197, endPoint x: 338, endPoint y: 211, distance: 13.8
click at [338, 211] on div "helper . moveRight ( ) helper . build ( "downArrow" ) helper . moveDown ( 1 ) h…" at bounding box center [382, 173] width 175 height 182
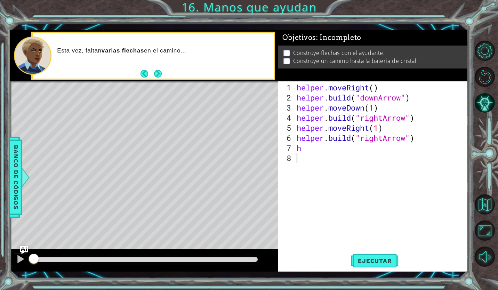
click at [319, 145] on div "helper . moveRight ( ) helper . build ( "downArrow" ) helper . moveDown ( 1 ) h…" at bounding box center [382, 173] width 175 height 182
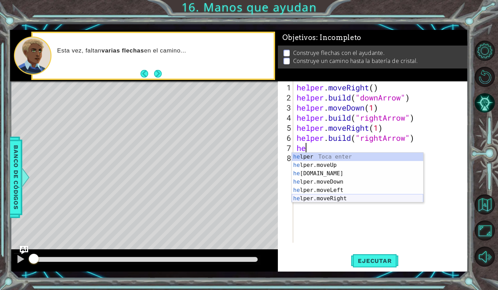
click at [341, 197] on div "he lper Toca enter he lper.moveUp Toca enter he [DOMAIN_NAME] Toca enter he lpe…" at bounding box center [357, 186] width 131 height 67
type textarea "helper.moveRight(1)"
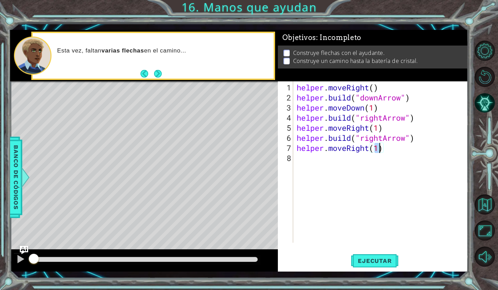
click at [401, 146] on div "helper . moveRight ( ) helper . build ( "downArrow" ) helper . moveDown ( 1 ) h…" at bounding box center [382, 173] width 175 height 182
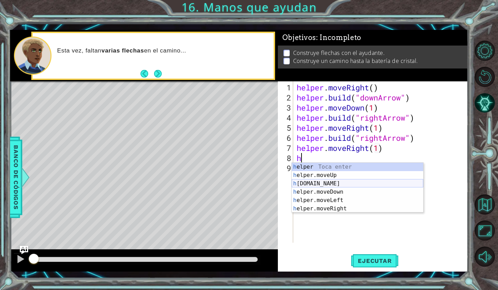
click at [349, 182] on div "h elper Toca enter h elper.moveUp Toca enter h [DOMAIN_NAME] Toca enter h elper…" at bounding box center [357, 196] width 131 height 67
type textarea "[DOMAIN_NAME]("rightArrow")"
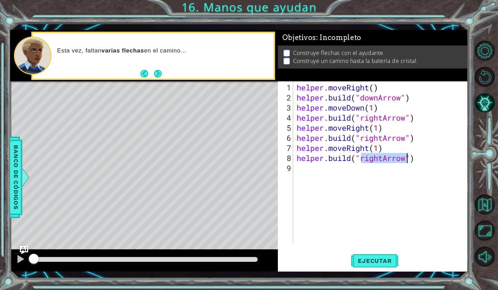
click at [419, 158] on div "helper . moveRight ( ) helper . build ( "downArrow" ) helper . moveDown ( 1 ) h…" at bounding box center [382, 173] width 175 height 182
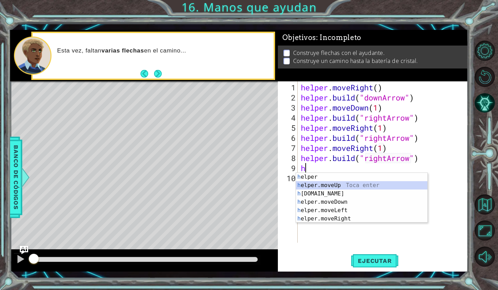
click at [376, 185] on div "h elper Toca enter h elper.moveUp Toca enter h [DOMAIN_NAME] Toca enter h elper…" at bounding box center [361, 206] width 131 height 67
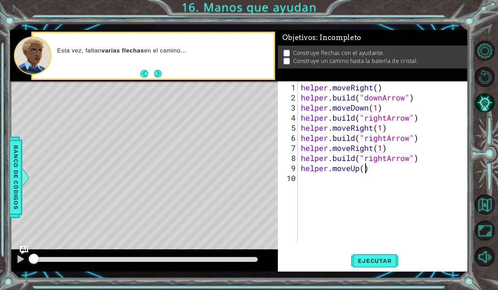
scroll to position [0, 3]
click at [378, 257] on button "Ejecutar" at bounding box center [375, 260] width 48 height 19
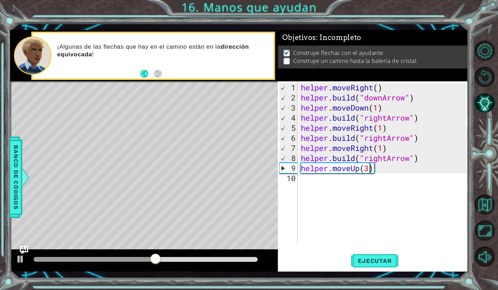
click at [388, 157] on div "helper . moveRight ( ) helper . build ( "downArrow" ) helper . moveDown ( 1 ) h…" at bounding box center [384, 173] width 170 height 182
click at [382, 89] on div "helper . moveRight ( ) helper . build ( "downArrow" ) helper . moveDown ( 1 ) h…" at bounding box center [384, 173] width 170 height 182
type textarea "helper.moveRight()"
click at [381, 259] on span "Ejecutar" at bounding box center [375, 260] width 48 height 7
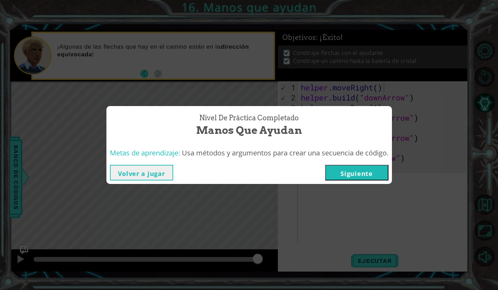
click at [360, 170] on button "Siguiente" at bounding box center [356, 173] width 63 height 16
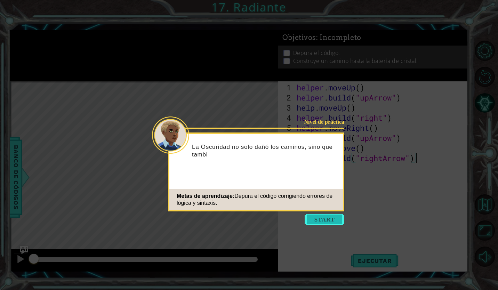
click at [337, 216] on button "Start" at bounding box center [325, 219] width 40 height 11
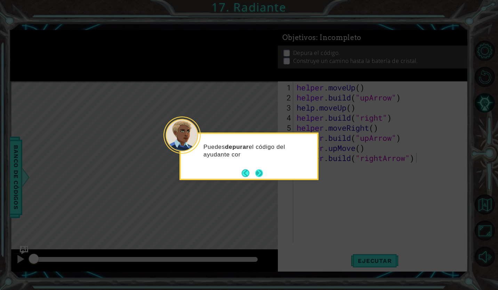
click at [260, 169] on button "Next" at bounding box center [259, 173] width 9 height 9
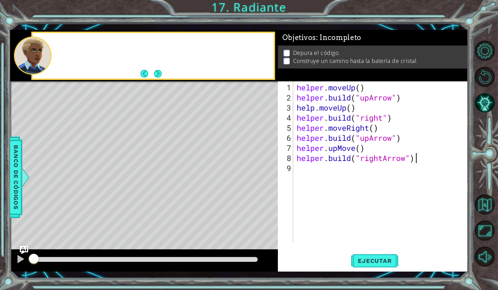
click at [260, 168] on div "Level Map" at bounding box center [170, 183] width 321 height 205
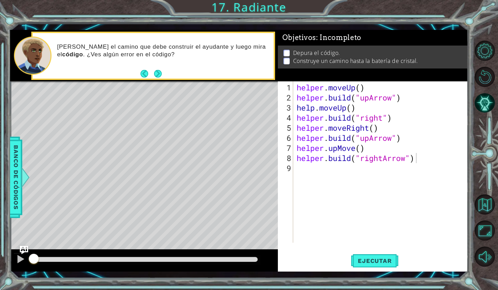
click at [316, 108] on div "helper . moveUp ( ) helper . build ( "upArrow" ) help . moveUp ( ) helper . bui…" at bounding box center [382, 173] width 175 height 182
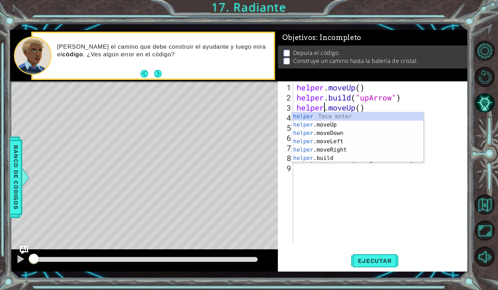
scroll to position [0, 1]
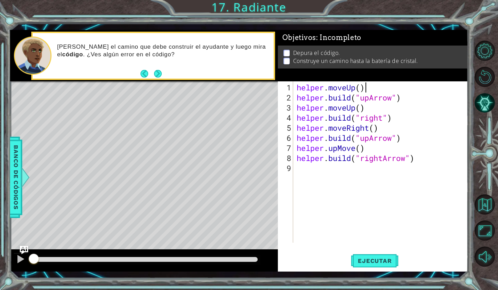
click at [402, 86] on div "helper . moveUp ( ) helper . build ( "upArrow" ) helper . moveUp ( ) helper . b…" at bounding box center [382, 173] width 175 height 182
click at [383, 116] on div "helper . moveUp ( ) helper . build ( "upArrow" ) helper . moveUp ( ) helper . b…" at bounding box center [382, 173] width 175 height 182
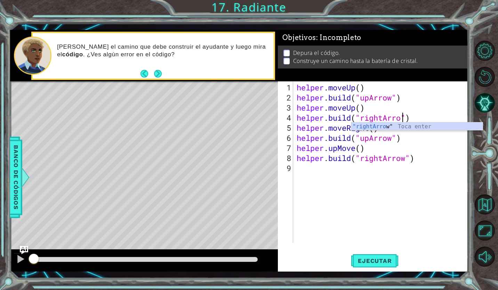
scroll to position [0, 5]
click at [400, 88] on div "helper . moveUp ( ) helper . build ( "upArrow" ) helper . moveUp ( ) helper . b…" at bounding box center [382, 173] width 175 height 182
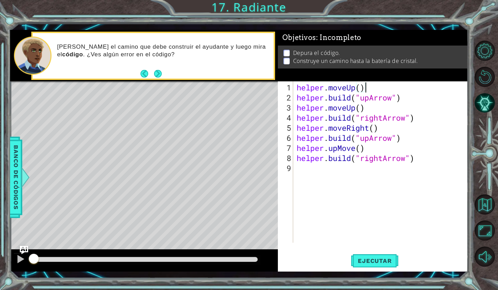
scroll to position [0, 3]
click at [355, 148] on div "helper . moveUp ( ) helper . build ( "upArrow" ) helper . moveUp ( ) helper . b…" at bounding box center [382, 173] width 175 height 182
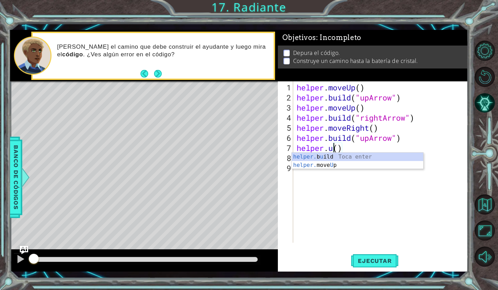
scroll to position [0, 1]
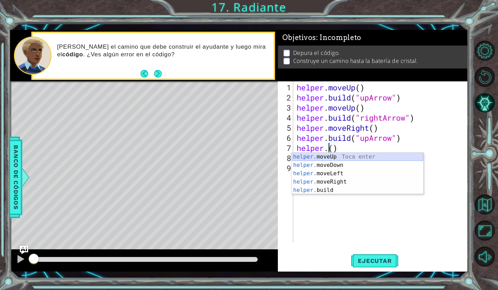
click at [354, 156] on div "helper. moveUp Toca enter helper. moveDown Toca enter helper. moveLeft Toca ent…" at bounding box center [357, 182] width 131 height 58
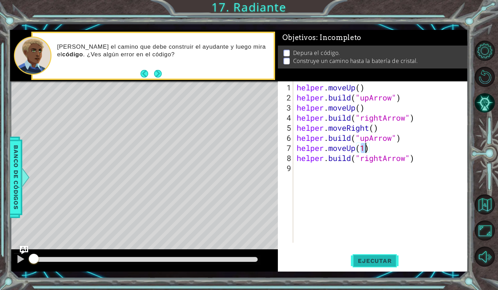
type textarea "helper.moveUp(1)"
click at [385, 260] on span "Ejecutar" at bounding box center [375, 260] width 48 height 7
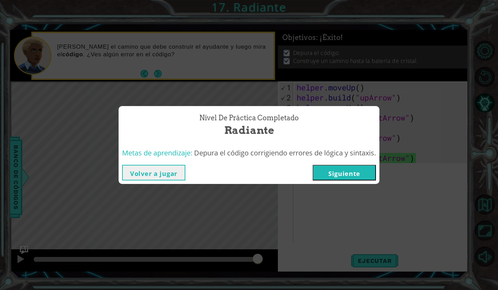
click at [335, 173] on button "Siguiente" at bounding box center [344, 173] width 63 height 16
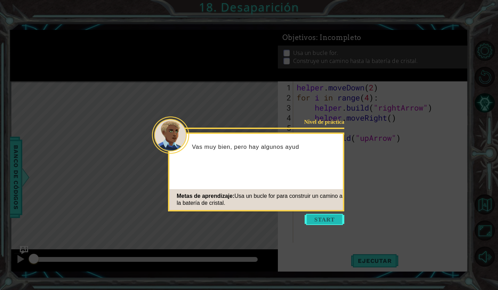
click at [324, 217] on button "Start" at bounding box center [325, 219] width 40 height 11
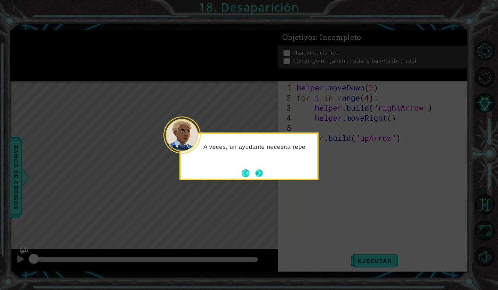
click at [261, 173] on button "Next" at bounding box center [259, 173] width 8 height 8
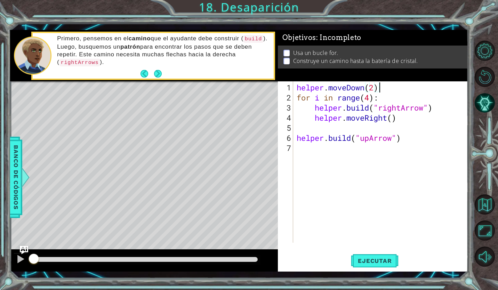
click at [389, 89] on div "helper . moveDown ( 2 ) for i in range ( 4 ) : helper . build ( "rightArrow" ) …" at bounding box center [382, 173] width 175 height 182
click at [396, 258] on span "Ejecutar" at bounding box center [375, 260] width 48 height 7
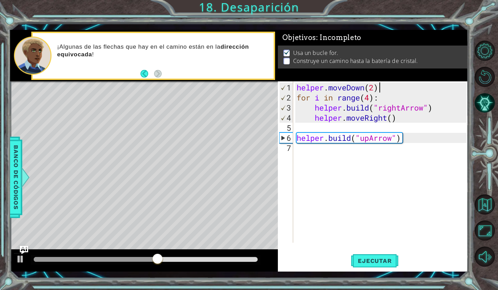
click at [409, 136] on div "helper . moveDown ( 2 ) for i in range ( 4 ) : helper . build ( "rightArrow" ) …" at bounding box center [382, 173] width 175 height 182
type textarea "[DOMAIN_NAME]("upArrow")"
click at [383, 152] on div "helper . moveDown ( 2 ) for i in range ( 4 ) : helper . build ( "rightArrow" ) …" at bounding box center [382, 173] width 175 height 182
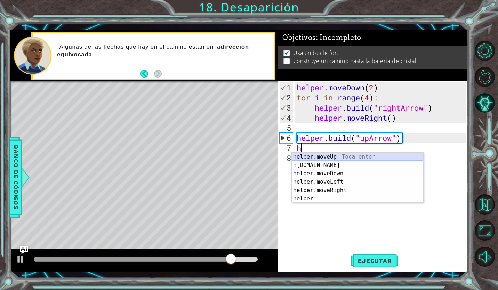
click at [363, 154] on div "h elper.moveUp Toca enter h [DOMAIN_NAME] Toca enter h elper.moveDown Toca ente…" at bounding box center [357, 186] width 131 height 67
type textarea "helper.moveUp(1)"
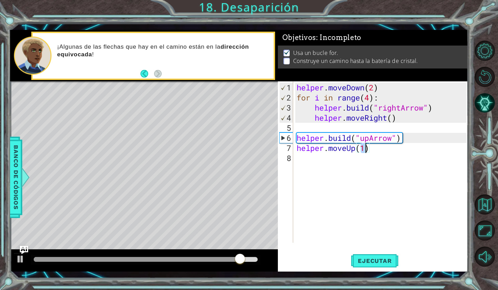
click at [382, 151] on div "helper . moveDown ( 2 ) for i in range ( 4 ) : helper . build ( "rightArrow" ) …" at bounding box center [382, 173] width 175 height 182
type textarea "h"
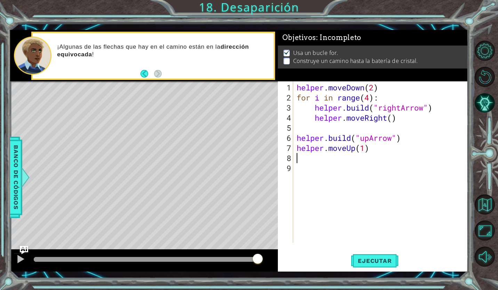
type textarea "helper.moveUp(1)"
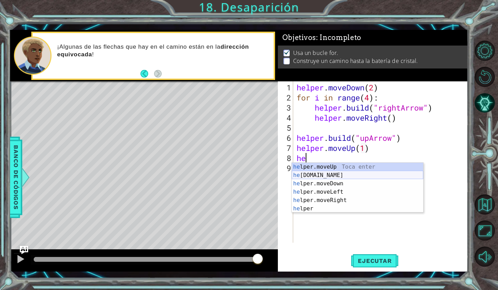
click at [324, 174] on div "he lper.moveUp Toca enter he [DOMAIN_NAME] Toca enter he lper.moveDown Toca ent…" at bounding box center [357, 196] width 131 height 67
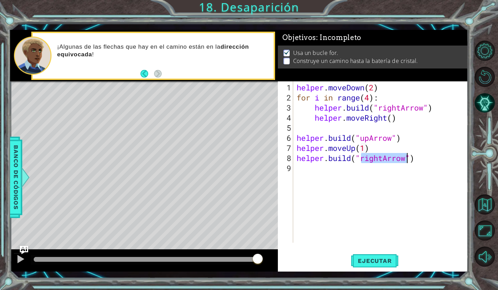
click at [383, 155] on div "helper . moveDown ( 2 ) for i in range ( 4 ) : helper . build ( "rightArrow" ) …" at bounding box center [380, 161] width 171 height 161
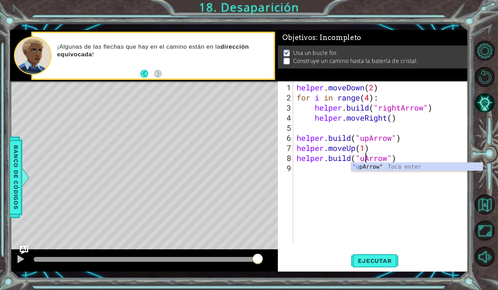
scroll to position [0, 3]
type textarea "[DOMAIN_NAME]("upArrow")"
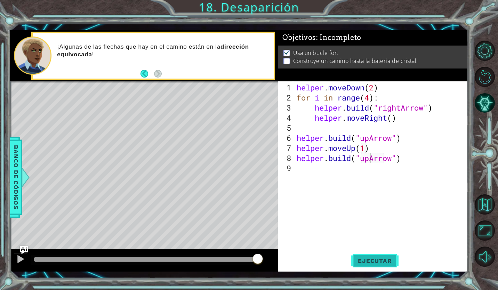
click at [377, 255] on button "Ejecutar" at bounding box center [375, 260] width 48 height 19
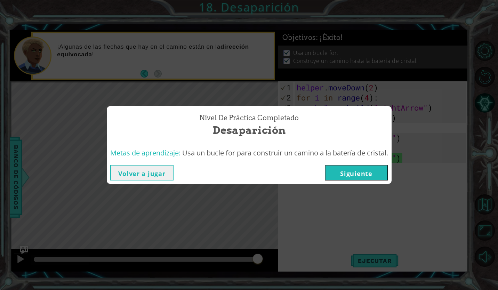
click at [354, 170] on button "Siguiente" at bounding box center [356, 173] width 63 height 16
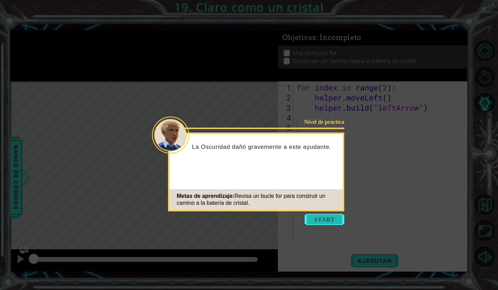
click at [314, 221] on button "Start" at bounding box center [325, 219] width 40 height 11
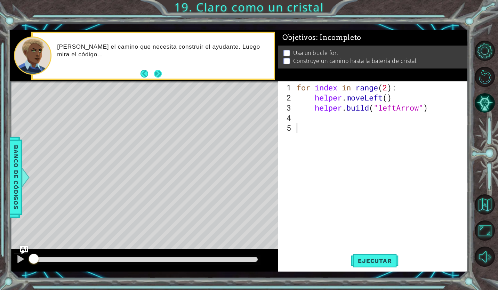
click at [155, 72] on button "Next" at bounding box center [158, 74] width 10 height 10
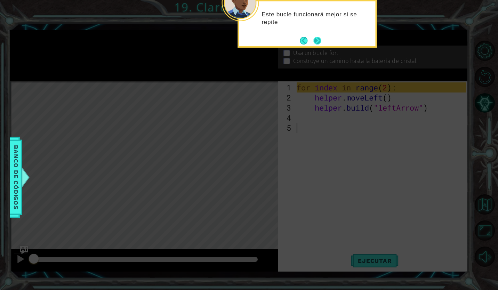
click at [320, 41] on button "Next" at bounding box center [317, 40] width 13 height 13
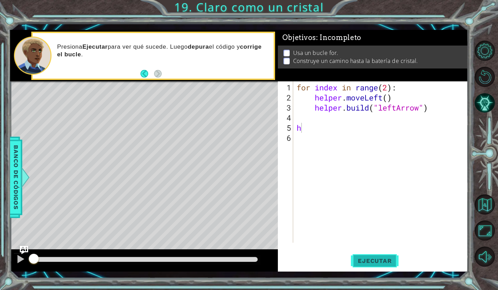
click at [361, 261] on span "Ejecutar" at bounding box center [375, 260] width 48 height 7
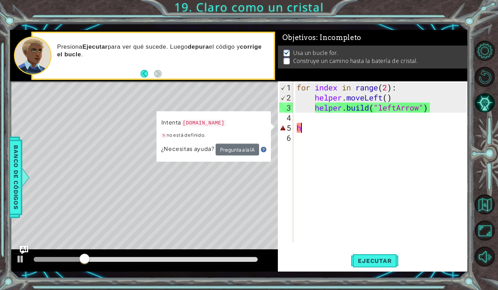
scroll to position [0, 0]
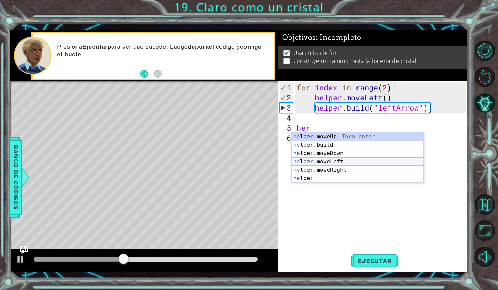
click at [332, 161] on div "he lpe r .moveUp Toca enter he lpe r .build Toca enter he lpe r .moveDown Toca …" at bounding box center [357, 165] width 131 height 67
type textarea "helper.moveLeft(1)"
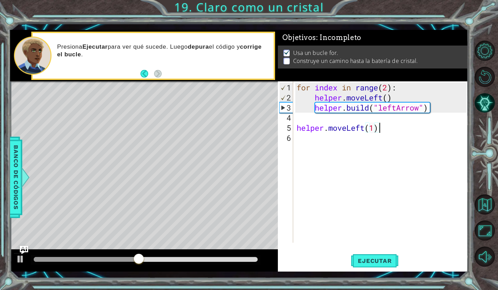
click at [403, 131] on div "for index in range ( 2 ) : helper . moveLeft ( ) helper . build ( "leftArrow" )…" at bounding box center [382, 173] width 175 height 182
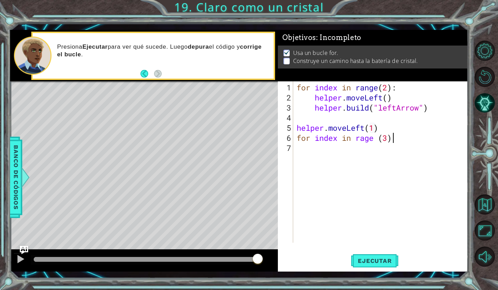
scroll to position [0, 4]
click at [418, 89] on div "for index in range ( 2 ) : helper . moveLeft ( ) helper . build ( "leftArrow" )…" at bounding box center [382, 173] width 175 height 182
click at [395, 139] on div "for index in range ( 2 ) : helper . moveLeft ( ) helper . build ( "leftArrow" )…" at bounding box center [382, 173] width 175 height 182
click at [380, 264] on button "Ejecutar" at bounding box center [375, 260] width 48 height 19
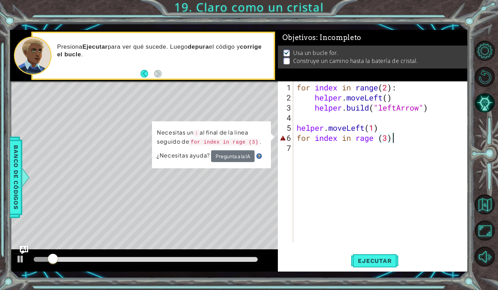
click at [401, 136] on div "for index in range ( 2 ) : helper . moveLeft ( ) helper . build ( "leftArrow" )…" at bounding box center [382, 173] width 175 height 182
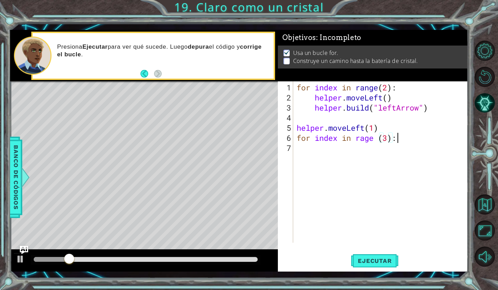
scroll to position [0, 4]
click at [377, 255] on button "Ejecutar" at bounding box center [375, 260] width 48 height 19
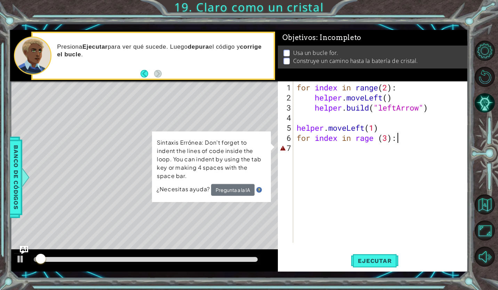
click at [406, 88] on div "for index in range ( 2 ) : helper . moveLeft ( ) helper . build ( "leftArrow" )…" at bounding box center [382, 173] width 175 height 182
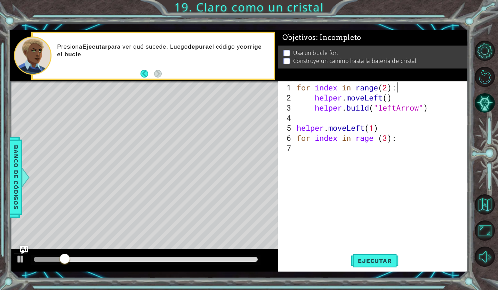
type textarea "for index in range(2):"
click at [369, 257] on button "Ejecutar" at bounding box center [375, 260] width 48 height 19
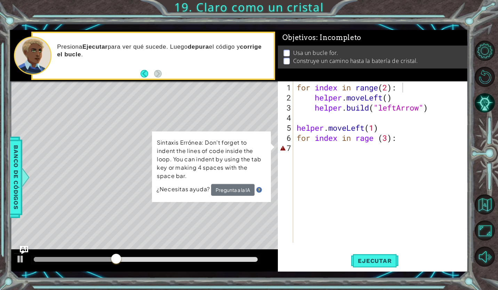
click at [227, 221] on div "Level Map" at bounding box center [170, 183] width 321 height 205
click at [319, 146] on div "for index in range ( 2 ) : helper . moveLeft ( ) helper . build ( "leftArrow" )…" at bounding box center [382, 173] width 175 height 182
click at [405, 137] on div "for index in range ( 2 ) : helper . moveLeft ( ) helper . build ( "leftArrow" )…" at bounding box center [382, 173] width 175 height 182
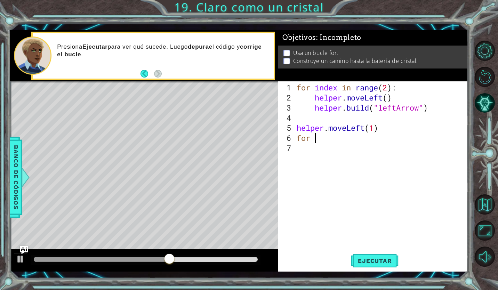
type textarea "f"
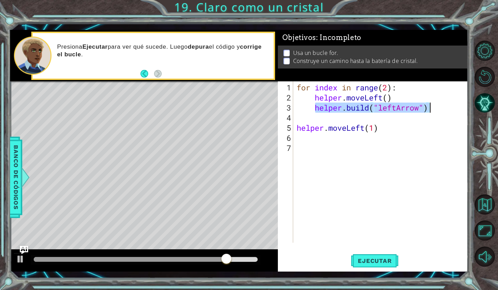
drag, startPoint x: 316, startPoint y: 108, endPoint x: 436, endPoint y: 111, distance: 119.3
click at [436, 111] on div "for index in range ( 2 ) : helper . moveLeft ( ) helper . build ( "leftArrow" )…" at bounding box center [382, 173] width 175 height 182
type textarea "[DOMAIN_NAME]("leftArrow")"
click at [372, 142] on div "for index in range ( 2 ) : helper . moveLeft ( ) helper . build ( "leftArrow" )…" at bounding box center [382, 173] width 175 height 182
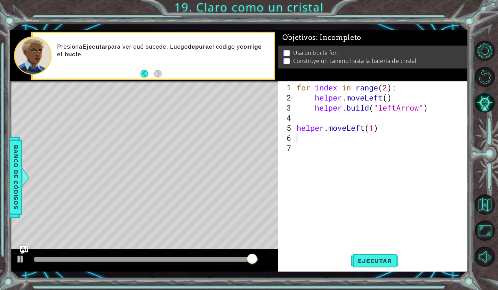
click at [368, 136] on div "for index in range ( 2 ) : helper . moveLeft ( ) helper . build ( "leftArrow" )…" at bounding box center [382, 173] width 175 height 182
paste textarea "[DOMAIN_NAME]("leftArrow")"
type textarea "[DOMAIN_NAME]("leftArrow")"
click at [306, 147] on div "for index in range ( 2 ) : helper . moveLeft ( ) helper . build ( "leftArrow" )…" at bounding box center [382, 173] width 175 height 182
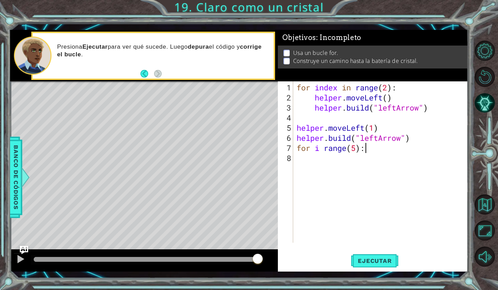
scroll to position [0, 3]
click at [389, 260] on span "Ejecutar" at bounding box center [375, 260] width 48 height 7
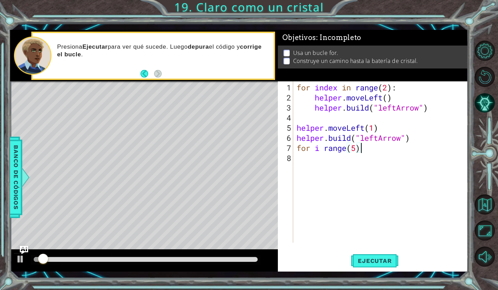
scroll to position [0, 2]
click at [378, 262] on span "Ejecutar" at bounding box center [375, 260] width 48 height 7
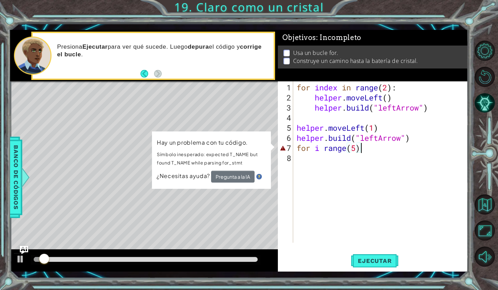
click at [412, 84] on div "for index in range ( 2 ) : helper . moveLeft ( ) helper . build ( "leftArrow" )…" at bounding box center [382, 173] width 175 height 182
click at [373, 148] on div "for index in range ( 2 ) : helper . moveLeft ( ) helper . build ( "leftArrow" )…" at bounding box center [382, 173] width 175 height 182
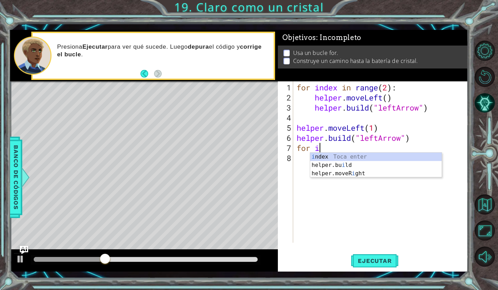
type textarea "for"
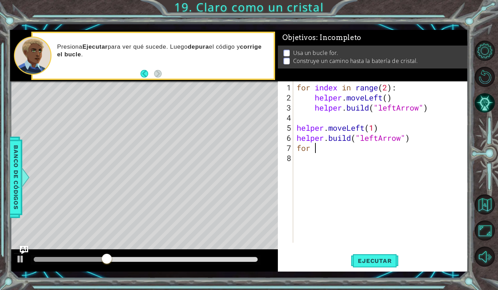
scroll to position [0, 0]
click at [310, 148] on div "for 1 2 3 4 5 6 7 8 for index in range ( 2 ) : helper . moveLeft ( ) helper . b…" at bounding box center [372, 161] width 188 height 161
drag, startPoint x: 310, startPoint y: 148, endPoint x: 298, endPoint y: 159, distance: 16.7
click at [298, 159] on div "for index in range ( 2 ) : helper . moveLeft ( ) helper . build ( "leftArrow" )…" at bounding box center [382, 173] width 175 height 182
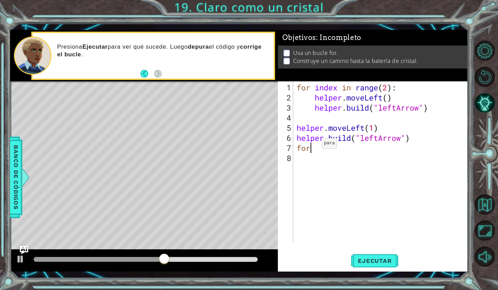
click at [311, 146] on div "for index in range ( 2 ) : helper . moveLeft ( ) helper . build ( "leftArrow" )…" at bounding box center [382, 173] width 175 height 182
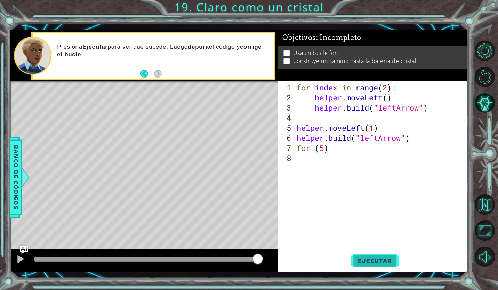
type textarea "for (5)"
click at [388, 265] on button "Ejecutar" at bounding box center [375, 260] width 48 height 19
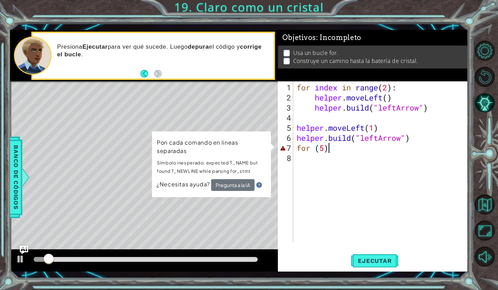
click at [351, 153] on div "for index in range ( 2 ) : helper . moveLeft ( ) helper . build ( "leftArrow" )…" at bounding box center [382, 173] width 175 height 182
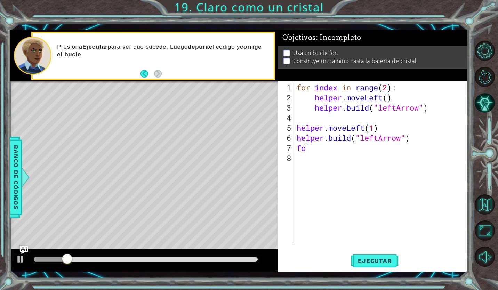
type textarea "f"
drag, startPoint x: 297, startPoint y: 127, endPoint x: 382, endPoint y: 123, distance: 85.0
click at [382, 123] on div "for index in range ( 2 ) : helper . moveLeft ( ) helper . build ( "leftArrow" )…" at bounding box center [382, 173] width 175 height 182
type textarea "helper.moveLeft(1)"
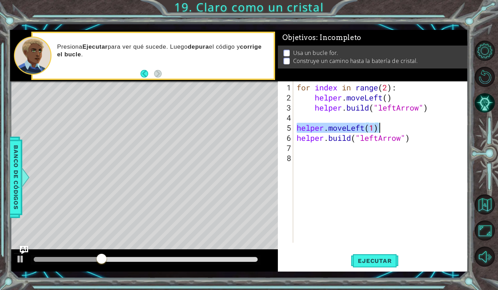
click at [356, 149] on div "for index in range ( 2 ) : helper . moveLeft ( ) helper . build ( "leftArrow" )…" at bounding box center [382, 173] width 175 height 182
paste textarea "helper.moveLeft(1)"
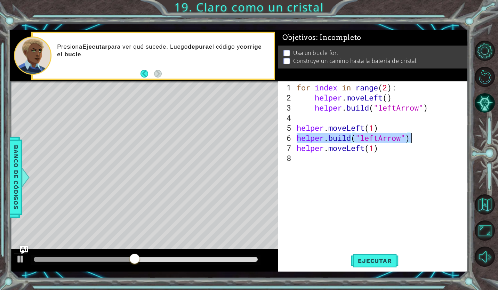
drag, startPoint x: 297, startPoint y: 137, endPoint x: 410, endPoint y: 137, distance: 113.4
click at [410, 137] on div "for index in range ( 2 ) : helper . moveLeft ( ) helper . build ( "leftArrow" )…" at bounding box center [382, 173] width 175 height 182
type textarea "[DOMAIN_NAME]("leftArrow")"
click at [356, 162] on div "for index in range ( 2 ) : helper . moveLeft ( ) helper . build ( "leftArrow" )…" at bounding box center [382, 173] width 175 height 182
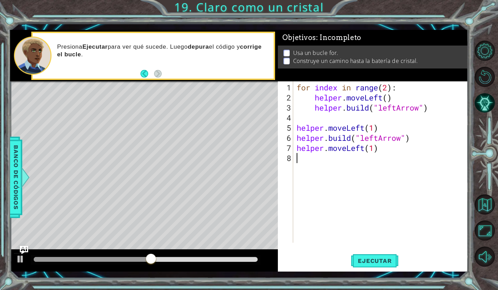
paste textarea "[DOMAIN_NAME]("leftArrow")"
type textarea "[DOMAIN_NAME]("leftArrow")"
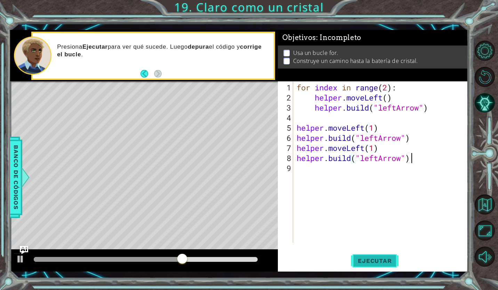
click at [365, 258] on span "Ejecutar" at bounding box center [375, 260] width 48 height 7
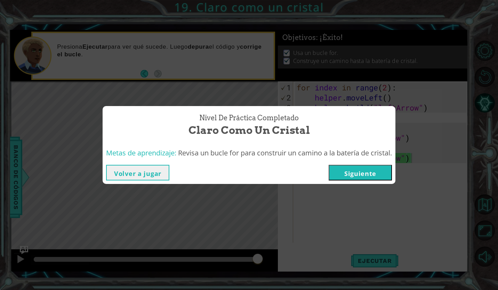
click at [350, 168] on button "Siguiente" at bounding box center [360, 173] width 63 height 16
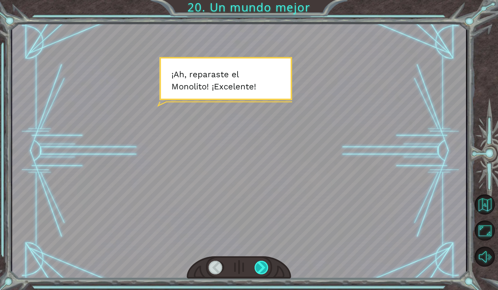
click at [266, 262] on div at bounding box center [262, 268] width 15 height 14
click at [266, 263] on div at bounding box center [262, 268] width 15 height 14
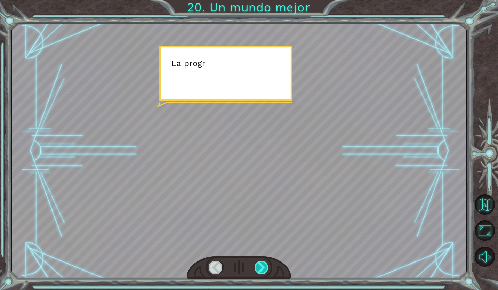
click at [266, 264] on div at bounding box center [262, 268] width 15 height 14
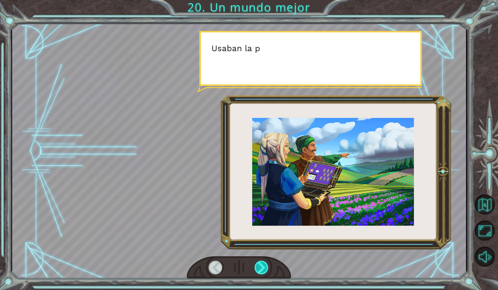
click at [263, 267] on div at bounding box center [262, 268] width 15 height 14
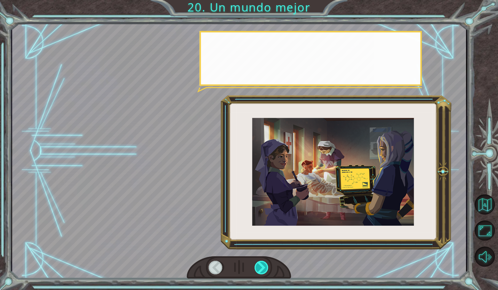
click at [261, 265] on div at bounding box center [262, 268] width 15 height 14
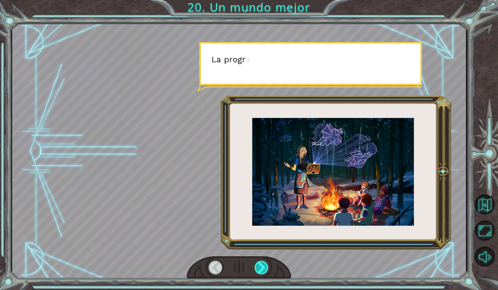
click at [261, 265] on div at bounding box center [262, 268] width 15 height 14
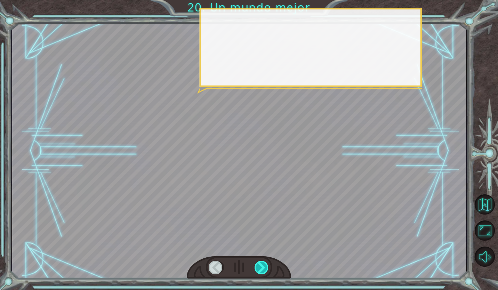
click at [261, 265] on div at bounding box center [262, 268] width 15 height 14
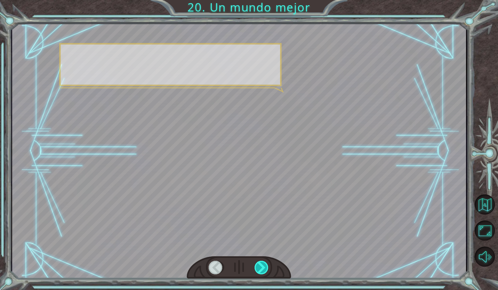
click at [261, 265] on div at bounding box center [262, 268] width 15 height 14
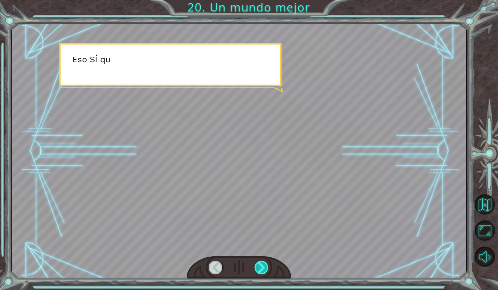
click at [261, 265] on div at bounding box center [262, 268] width 15 height 14
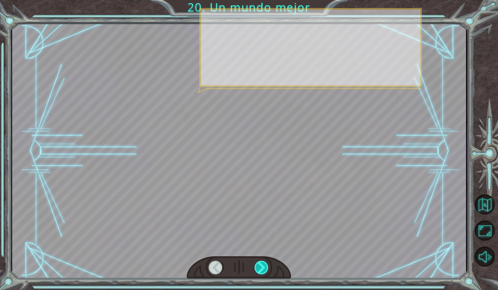
click at [261, 265] on div at bounding box center [262, 268] width 15 height 14
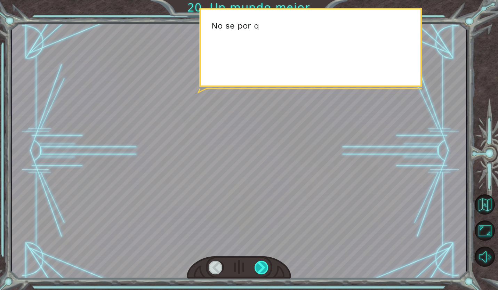
click at [261, 265] on div at bounding box center [262, 268] width 15 height 14
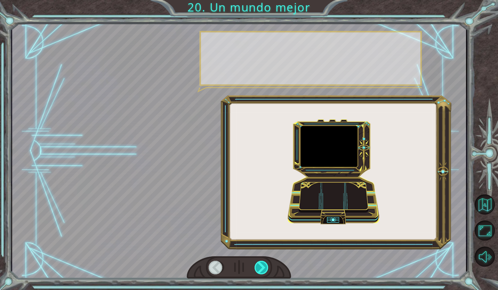
click at [261, 265] on div at bounding box center [262, 268] width 15 height 14
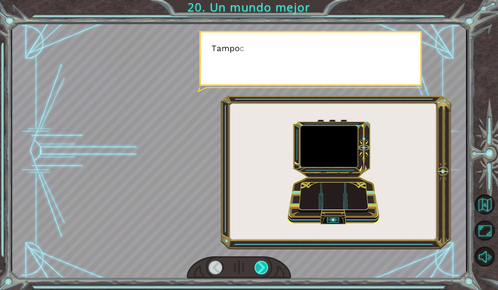
click at [261, 265] on div at bounding box center [262, 268] width 15 height 14
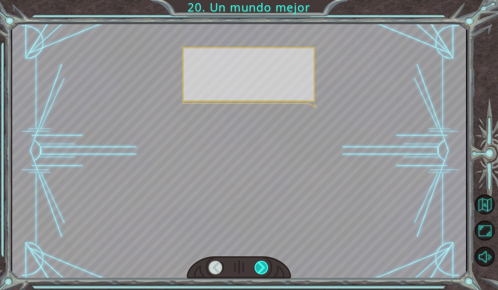
click at [261, 265] on div at bounding box center [262, 268] width 15 height 14
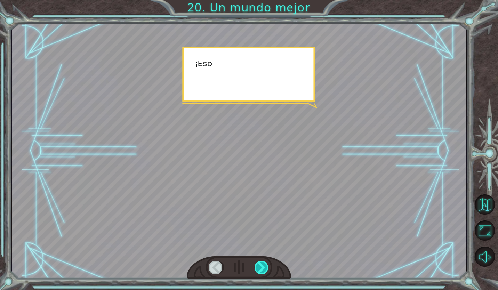
click at [261, 265] on div at bounding box center [262, 268] width 15 height 14
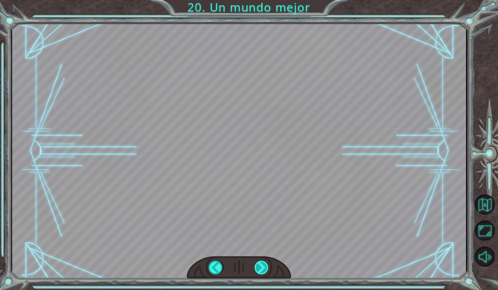
click at [261, 0] on div "¡ A h , r e p a r a s t e e l M o n o l i t o ! ¡ E x c e l e n t e ! Y t o d o…" at bounding box center [249, 0] width 498 height 0
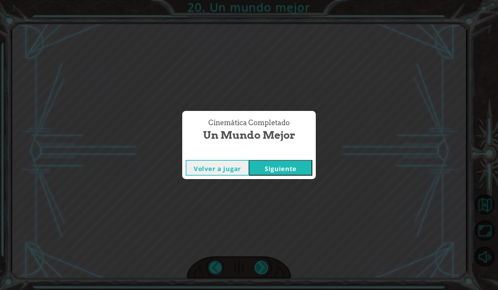
click at [261, 265] on div "Cinemática Completado Un mundo mejor Volver a jugar [GEOGRAPHIC_DATA]" at bounding box center [249, 145] width 498 height 290
drag, startPoint x: 261, startPoint y: 265, endPoint x: 261, endPoint y: 166, distance: 99.8
click at [261, 166] on button "Siguiente" at bounding box center [280, 168] width 63 height 16
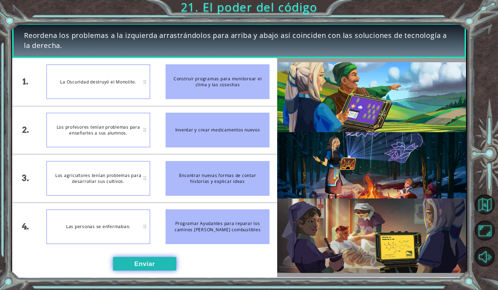
click at [136, 260] on button "Enviar" at bounding box center [144, 264] width 63 height 14
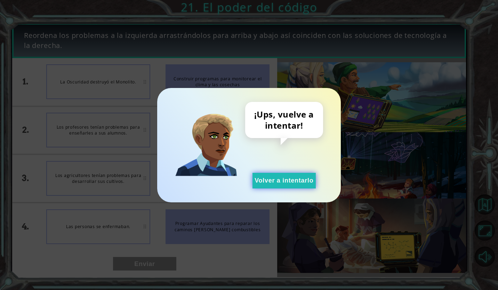
click at [289, 184] on button "Volver a intentarlo" at bounding box center [283, 181] width 63 height 16
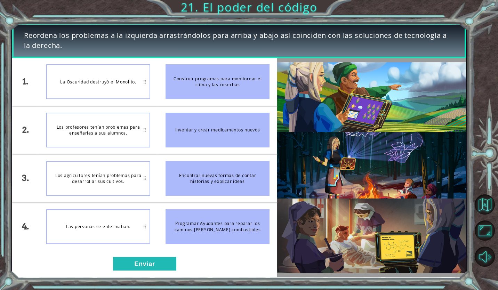
drag, startPoint x: 172, startPoint y: 86, endPoint x: 146, endPoint y: 90, distance: 27.1
click at [151, 90] on div "1. 2. 3. 4. La Oscuridad destruyó el Monolito. Los profesores tenían problemas …" at bounding box center [144, 154] width 265 height 192
click at [199, 176] on div "Encontrar nuevas formas de contar historias y explicar ideas" at bounding box center [218, 178] width 104 height 35
click at [121, 120] on div "La Oscuridad destruyó el Monolito." at bounding box center [98, 130] width 104 height 35
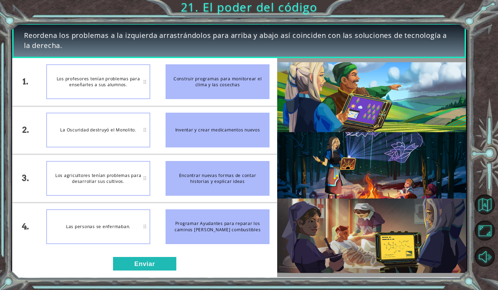
click at [209, 183] on div "Encontrar nuevas formas de contar historias y explicar ideas" at bounding box center [218, 178] width 104 height 35
click at [144, 129] on div "La Oscuridad destruyó el Monolito." at bounding box center [98, 130] width 104 height 35
drag, startPoint x: 144, startPoint y: 129, endPoint x: 192, endPoint y: 187, distance: 74.8
click at [192, 187] on div "1. 2. 3. 4. Los profesores tenían problemas para enseñarles a sus alumnos. La O…" at bounding box center [144, 154] width 265 height 192
click at [192, 187] on div "Encontrar nuevas formas de contar historias y explicar ideas" at bounding box center [218, 178] width 104 height 35
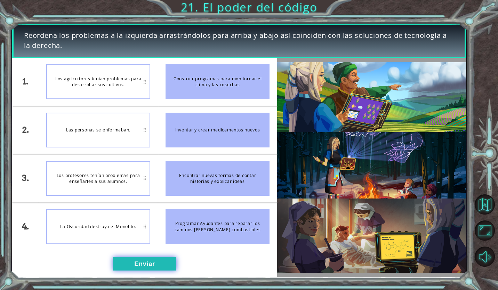
click at [152, 259] on button "Enviar" at bounding box center [144, 264] width 63 height 14
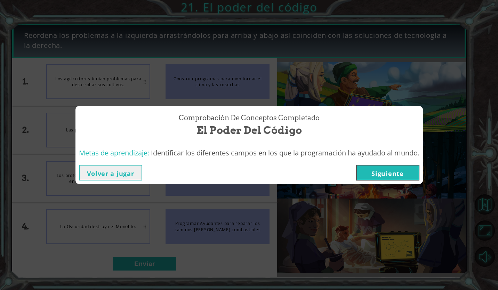
click at [365, 166] on button "Siguiente" at bounding box center [387, 173] width 63 height 16
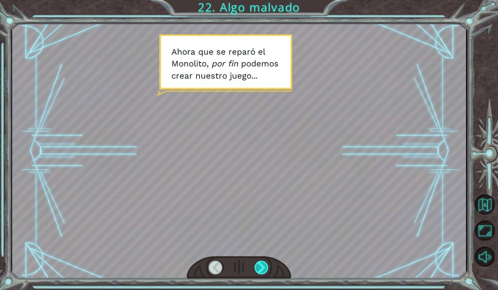
click at [264, 266] on div at bounding box center [262, 268] width 15 height 14
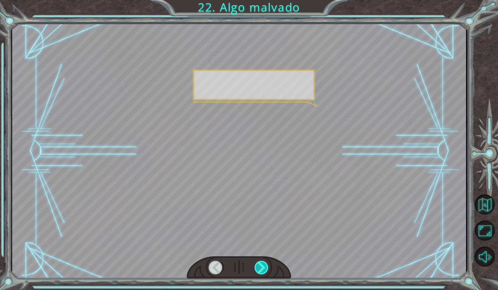
click at [264, 266] on div at bounding box center [262, 268] width 15 height 14
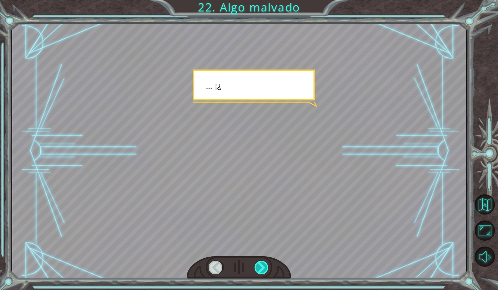
click at [264, 266] on div at bounding box center [262, 268] width 15 height 14
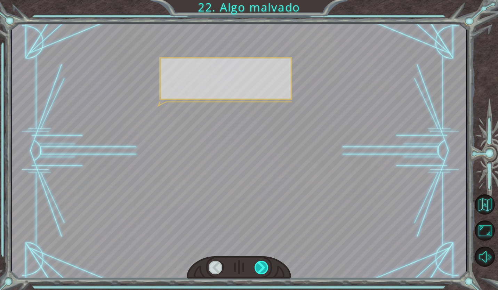
click at [264, 266] on div at bounding box center [262, 268] width 15 height 14
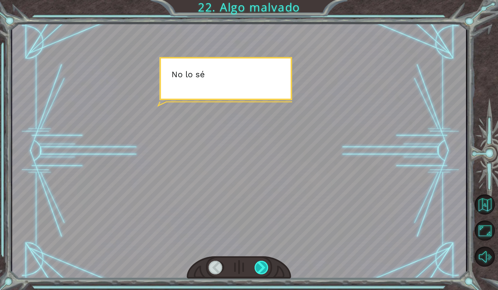
click at [264, 266] on div at bounding box center [262, 268] width 15 height 14
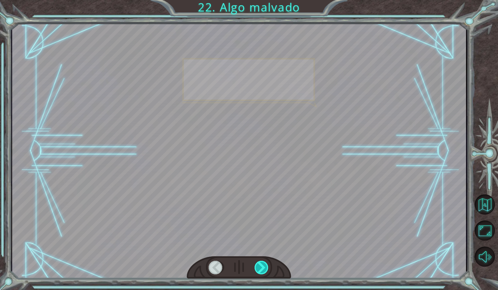
click at [264, 266] on div at bounding box center [262, 268] width 15 height 14
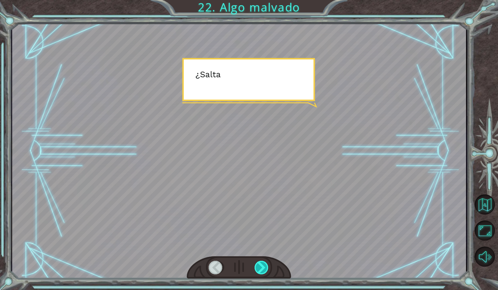
click at [264, 266] on div at bounding box center [262, 268] width 15 height 14
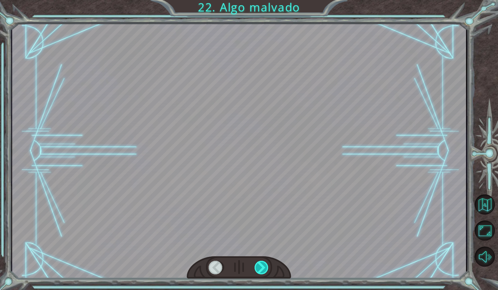
click at [264, 266] on div at bounding box center [262, 268] width 15 height 14
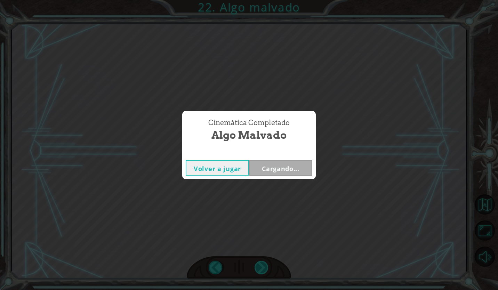
click at [264, 266] on div "Cinemática Completado Algo malvado Volver a jugar Cargando..." at bounding box center [249, 145] width 498 height 290
click at [265, 266] on div "Cinemática Completado Algo malvado Volver a jugar Cargando..." at bounding box center [249, 145] width 498 height 290
click at [265, 266] on div "Cinemática Completado Algo malvado Volver a jugar [GEOGRAPHIC_DATA]" at bounding box center [249, 145] width 498 height 290
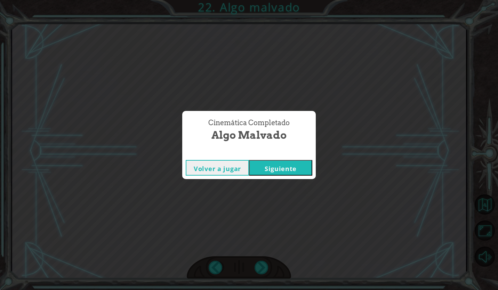
drag, startPoint x: 265, startPoint y: 266, endPoint x: 254, endPoint y: 160, distance: 106.6
click at [254, 160] on button "Siguiente" at bounding box center [280, 168] width 63 height 16
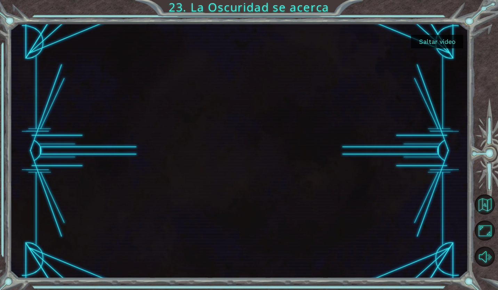
click at [429, 43] on button "Saltar video" at bounding box center [437, 42] width 52 height 14
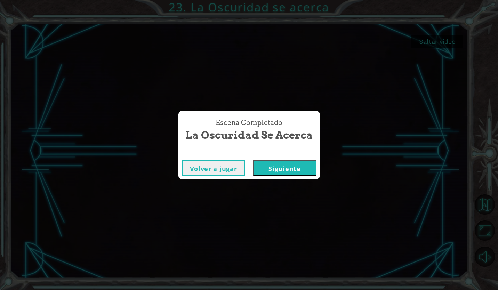
click at [290, 168] on button "Siguiente" at bounding box center [284, 168] width 63 height 16
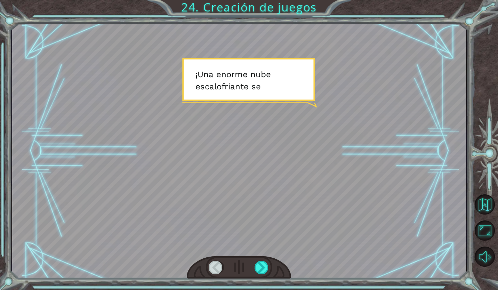
drag, startPoint x: 303, startPoint y: 159, endPoint x: 290, endPoint y: 161, distance: 13.2
drag, startPoint x: 290, startPoint y: 161, endPoint x: 261, endPoint y: 266, distance: 109.0
click at [261, 266] on div at bounding box center [262, 268] width 15 height 14
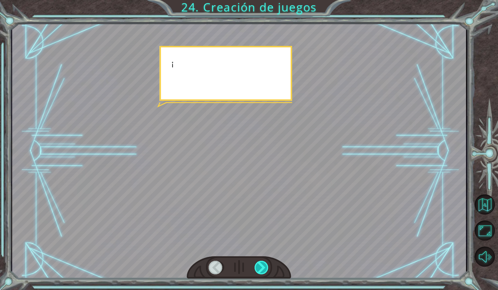
click at [261, 266] on div at bounding box center [262, 268] width 15 height 14
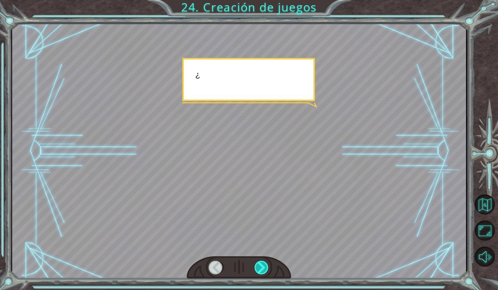
click at [261, 266] on div at bounding box center [262, 268] width 15 height 14
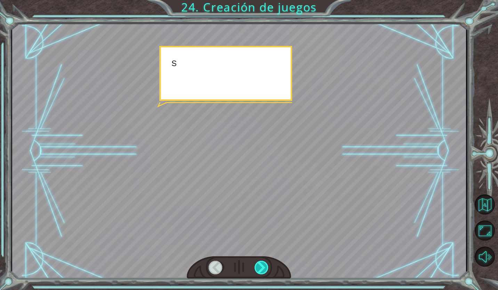
click at [261, 266] on div at bounding box center [262, 268] width 15 height 14
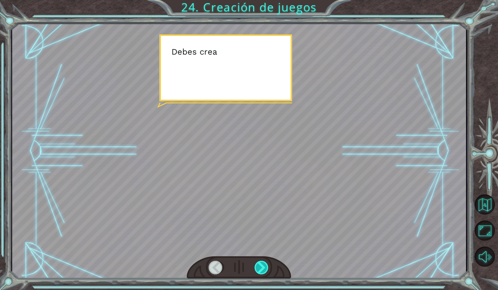
click at [261, 266] on div at bounding box center [262, 268] width 15 height 14
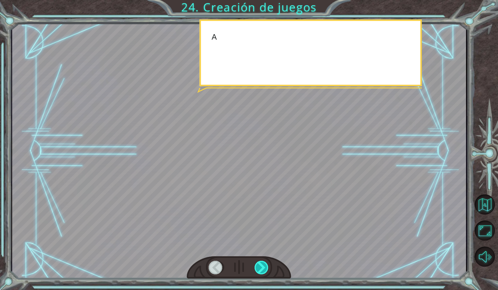
click at [261, 266] on div at bounding box center [262, 268] width 15 height 14
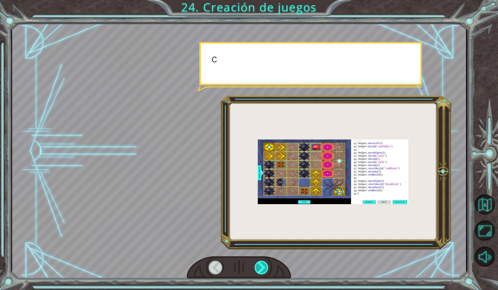
click at [261, 266] on div at bounding box center [262, 268] width 15 height 14
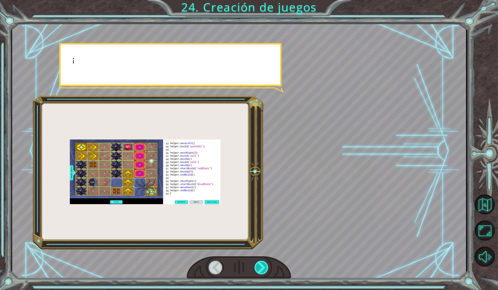
click at [261, 266] on div at bounding box center [262, 268] width 15 height 14
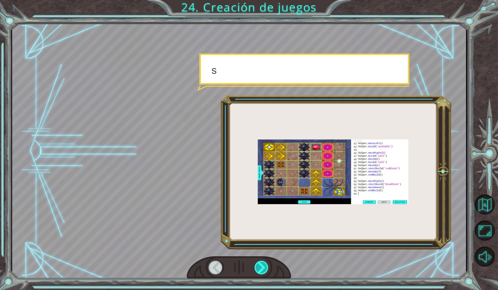
click at [261, 266] on div at bounding box center [262, 268] width 15 height 14
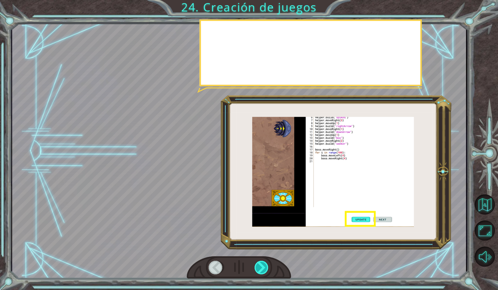
click at [261, 266] on div at bounding box center [262, 268] width 15 height 14
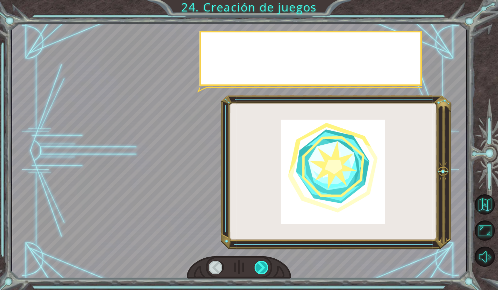
click at [261, 266] on div at bounding box center [262, 268] width 15 height 14
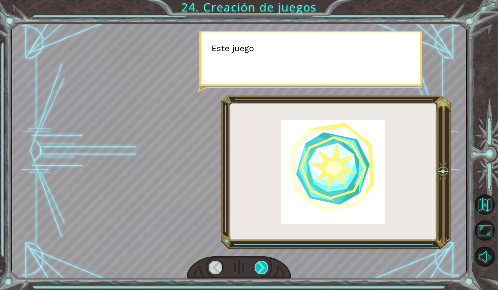
click at [261, 266] on div at bounding box center [262, 268] width 15 height 14
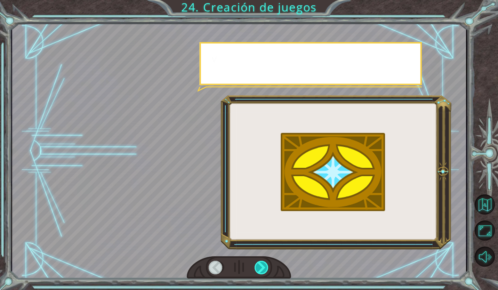
click at [261, 266] on div at bounding box center [262, 268] width 15 height 14
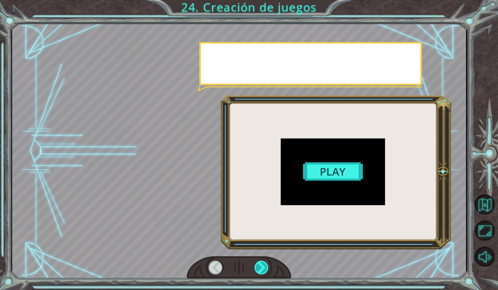
click at [261, 266] on div at bounding box center [262, 268] width 15 height 14
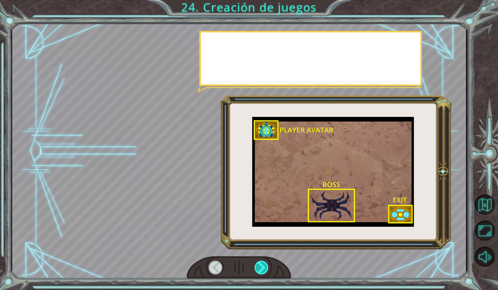
click at [261, 266] on div at bounding box center [262, 268] width 15 height 14
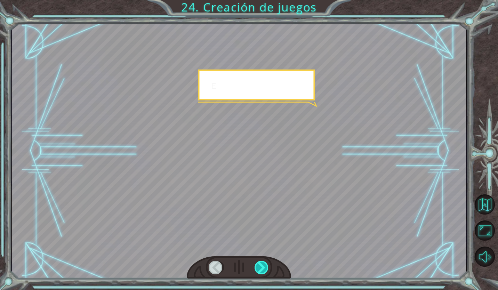
click at [261, 266] on div at bounding box center [262, 268] width 15 height 14
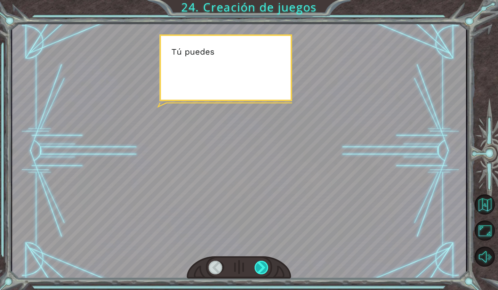
click at [261, 266] on div at bounding box center [262, 268] width 15 height 14
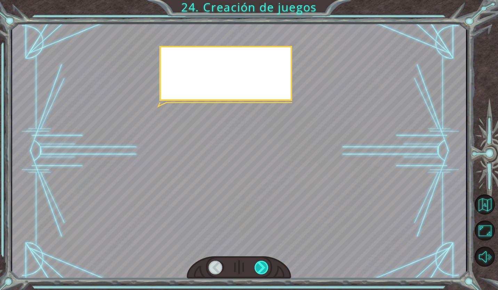
click at [261, 266] on div at bounding box center [262, 268] width 15 height 14
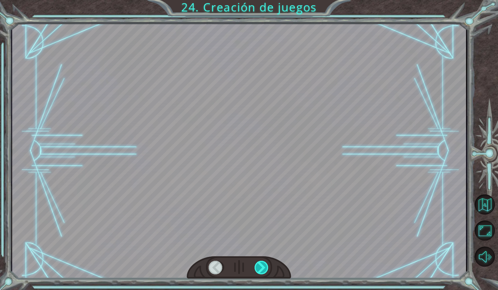
click at [261, 266] on div at bounding box center [262, 268] width 15 height 14
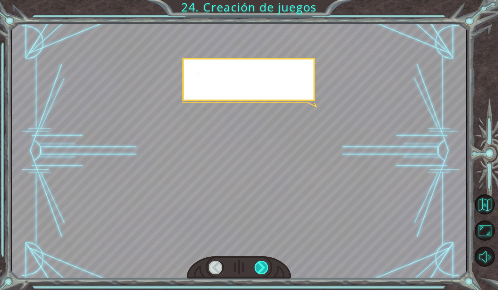
click at [261, 266] on div at bounding box center [262, 268] width 15 height 14
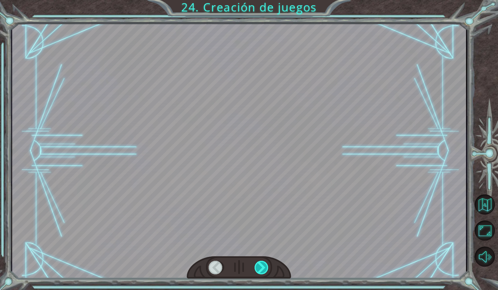
click at [261, 266] on div at bounding box center [262, 268] width 15 height 14
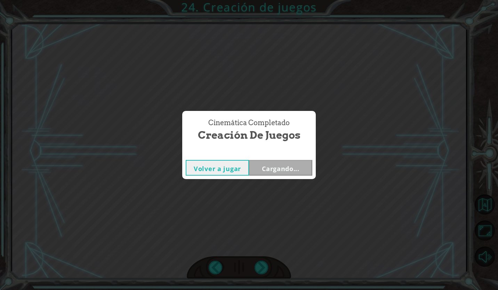
click at [261, 266] on div "Cinemática Completado Creación de juegos Volver a jugar Cargando..." at bounding box center [249, 145] width 498 height 290
drag, startPoint x: 261, startPoint y: 266, endPoint x: 255, endPoint y: 174, distance: 92.3
click at [255, 174] on button "Siguiente" at bounding box center [280, 168] width 63 height 16
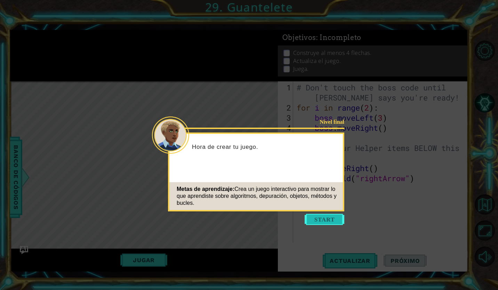
click at [317, 218] on button "Start" at bounding box center [325, 219] width 40 height 11
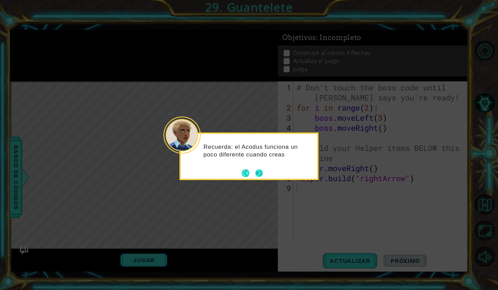
click at [259, 175] on button "Next" at bounding box center [259, 172] width 9 height 9
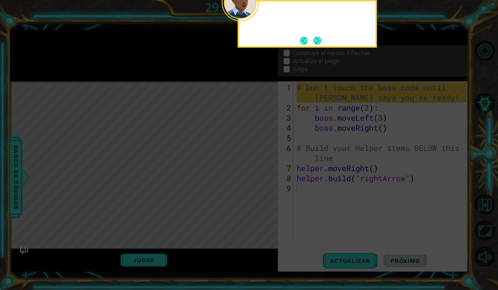
click at [259, 175] on icon at bounding box center [249, 53] width 498 height 474
click at [313, 39] on button "Next" at bounding box center [317, 41] width 8 height 8
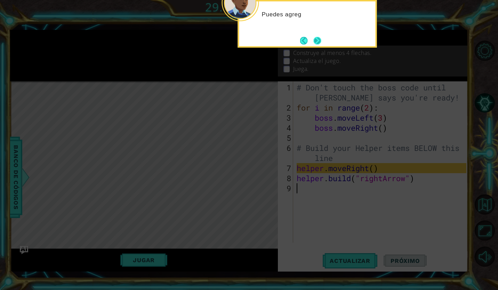
click at [316, 39] on button "Next" at bounding box center [317, 40] width 13 height 13
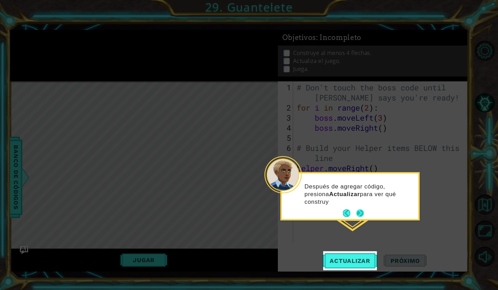
click at [359, 209] on button "Next" at bounding box center [360, 213] width 8 height 8
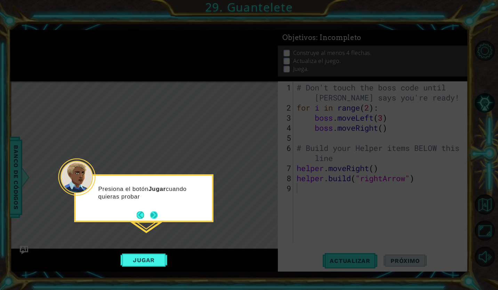
click at [157, 213] on button "Next" at bounding box center [154, 215] width 10 height 10
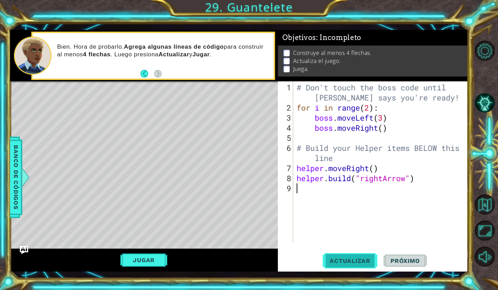
click at [348, 262] on span "Actualizar" at bounding box center [350, 260] width 55 height 7
click at [389, 107] on div "# Don't touch the boss code until [PERSON_NAME] says you're ready! for i in ran…" at bounding box center [382, 178] width 175 height 192
click at [359, 262] on span "Actualizar" at bounding box center [350, 260] width 55 height 7
click at [139, 263] on button "Jugar" at bounding box center [143, 260] width 47 height 13
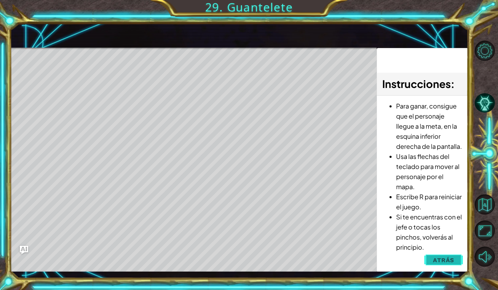
click at [438, 264] on button "Atrás" at bounding box center [443, 260] width 39 height 14
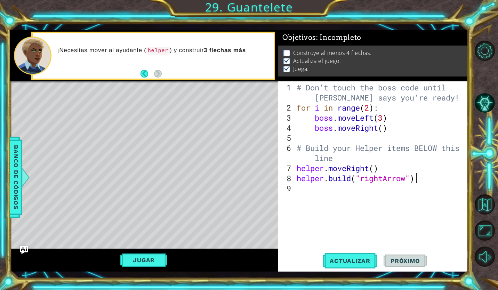
click at [416, 180] on div "# Don't touch the boss code until [PERSON_NAME] says you're ready! for i in ran…" at bounding box center [382, 178] width 175 height 192
type textarea "[DOMAIN_NAME]("rightArrow")"
click at [405, 186] on div "# Don't touch the boss code until [PERSON_NAME] says you're ready! for i in ran…" at bounding box center [382, 178] width 175 height 192
drag, startPoint x: 296, startPoint y: 177, endPoint x: 319, endPoint y: 177, distance: 23.6
click at [319, 177] on div "# Don't touch the boss code until [PERSON_NAME] says you're ready! for i in ran…" at bounding box center [382, 178] width 175 height 192
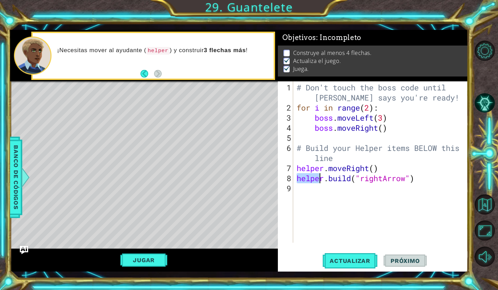
click at [319, 177] on div "# Don't touch the boss code until [PERSON_NAME] says you're ready! for i in ran…" at bounding box center [380, 161] width 171 height 161
drag, startPoint x: 319, startPoint y: 177, endPoint x: 301, endPoint y: 178, distance: 18.1
click at [301, 178] on div "# Don't touch the boss code until [PERSON_NAME] says you're ready! for i in ran…" at bounding box center [382, 178] width 175 height 192
click at [299, 178] on div "# Don't touch the boss code until [PERSON_NAME] says you're ready! for i in ran…" at bounding box center [380, 161] width 171 height 161
click at [302, 178] on div "# Don't touch the boss code until [PERSON_NAME] says you're ready! for i in ran…" at bounding box center [382, 178] width 175 height 192
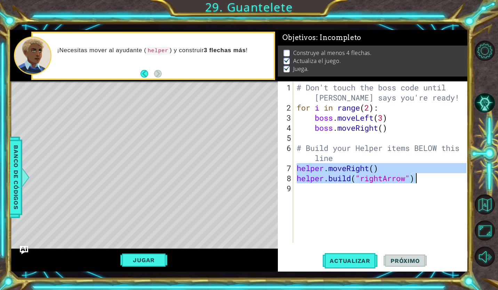
drag, startPoint x: 298, startPoint y: 168, endPoint x: 418, endPoint y: 177, distance: 121.1
click at [418, 177] on div "# Don't touch the boss code until [PERSON_NAME] says you're ready! for i in ran…" at bounding box center [382, 178] width 175 height 192
type textarea "helper.moveRight() [DOMAIN_NAME]("rightArrow")"
click at [400, 192] on div "# Don't touch the boss code until [PERSON_NAME] says you're ready! for i in ran…" at bounding box center [382, 178] width 175 height 192
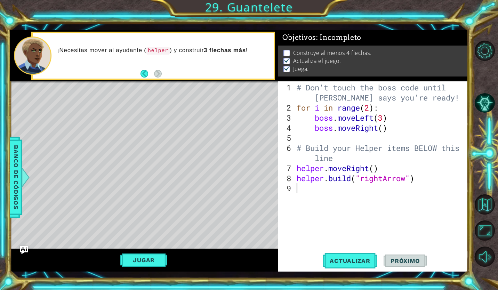
paste textarea "[DOMAIN_NAME]("rightArrow")"
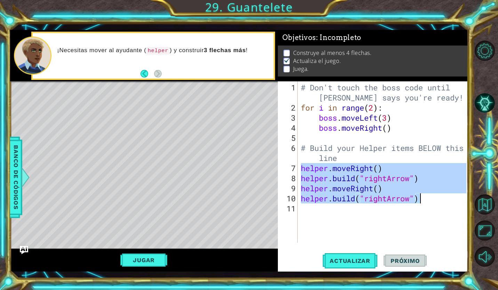
drag, startPoint x: 301, startPoint y: 164, endPoint x: 450, endPoint y: 203, distance: 154.4
click at [450, 203] on div "# Don't touch the boss code until [PERSON_NAME] says you're ready! for i in ran…" at bounding box center [384, 178] width 170 height 192
type textarea "X"
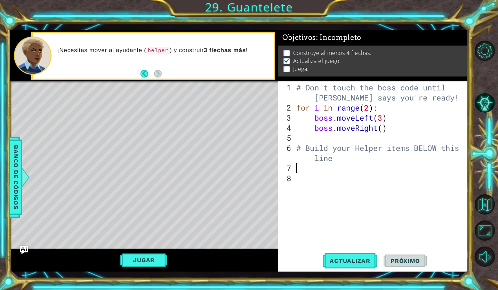
click at [354, 163] on div "# Don't touch the boss code until [PERSON_NAME] says you're ready! for i in ran…" at bounding box center [382, 178] width 175 height 192
click at [324, 150] on div "# Don't touch the boss code until [PERSON_NAME] says you're ready! for i in ran…" at bounding box center [382, 178] width 175 height 192
drag, startPoint x: 338, startPoint y: 149, endPoint x: 307, endPoint y: 148, distance: 31.6
click at [307, 148] on div "# Don't touch the boss code until [PERSON_NAME] says you're ready! for i in ran…" at bounding box center [382, 178] width 175 height 192
click at [345, 150] on div "# Don't touch the boss code until [PERSON_NAME] says you're ready! for i in ran…" at bounding box center [382, 178] width 175 height 192
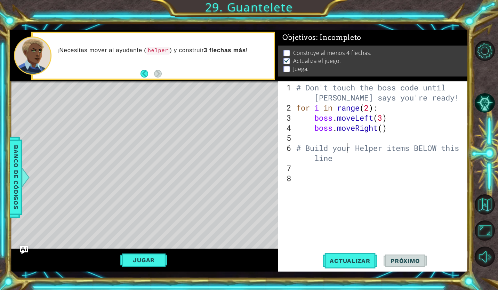
click at [308, 151] on div "# Don't touch the boss code until [PERSON_NAME] says you're ready! for i in ran…" at bounding box center [382, 178] width 175 height 192
click at [300, 148] on div "# Don't touch the boss code until [PERSON_NAME] says you're ready! for i in ran…" at bounding box center [382, 178] width 175 height 192
click at [298, 148] on div "# Don't touch the boss code until [PERSON_NAME] says you're ready! for i in ran…" at bounding box center [382, 178] width 175 height 192
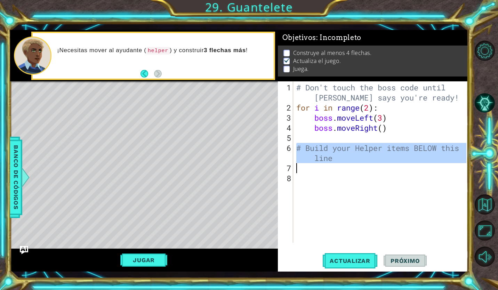
drag, startPoint x: 298, startPoint y: 148, endPoint x: 343, endPoint y: 163, distance: 47.3
click at [343, 163] on div "# Don't touch the boss code until [PERSON_NAME] says you're ready! for i in ran…" at bounding box center [382, 178] width 175 height 192
type textarea "# Build your Helper items BELOW this line"
click at [344, 163] on div "# Don't touch the boss code until [PERSON_NAME] says you're ready! for i in ran…" at bounding box center [380, 161] width 171 height 161
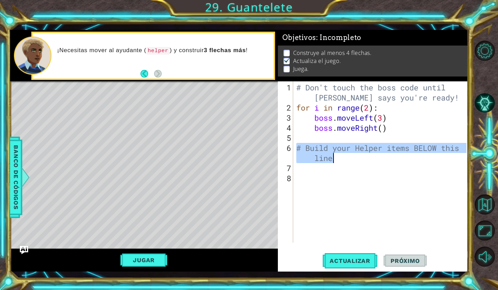
drag, startPoint x: 297, startPoint y: 147, endPoint x: 335, endPoint y: 156, distance: 39.7
click at [335, 156] on div "# Don't touch the boss code until [PERSON_NAME] says you're ready! for i in ran…" at bounding box center [382, 178] width 175 height 192
paste textarea "[DOMAIN_NAME]("rightArrow")"
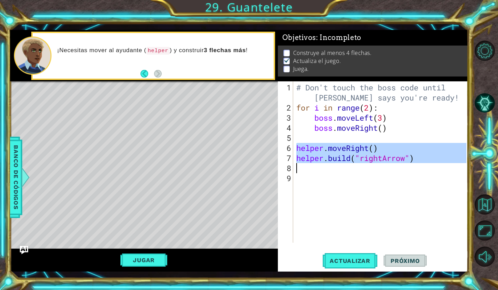
drag, startPoint x: 296, startPoint y: 145, endPoint x: 416, endPoint y: 162, distance: 121.2
click at [416, 163] on div "# Don't touch the boss code until [PERSON_NAME] says you're ready! for i in ran…" at bounding box center [382, 178] width 175 height 192
type textarea "[DOMAIN_NAME]("rightArrow")"
paste textarea "Code Area"
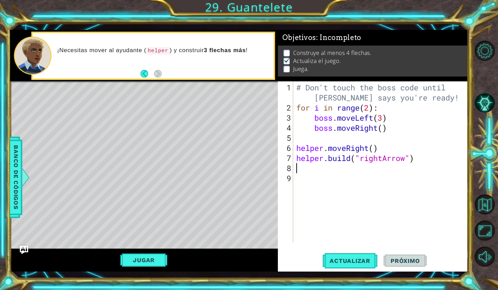
click at [320, 169] on div "# Don't touch the boss code until [PERSON_NAME] says you're ready! for i in ran…" at bounding box center [382, 178] width 175 height 192
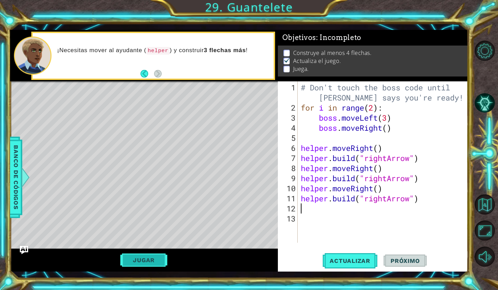
click at [161, 264] on button "Jugar" at bounding box center [143, 260] width 47 height 13
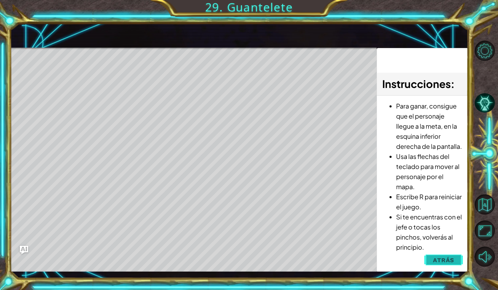
click at [447, 260] on span "Atrás" at bounding box center [443, 260] width 21 height 7
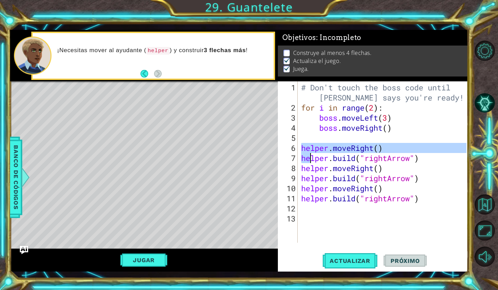
drag, startPoint x: 303, startPoint y: 147, endPoint x: 312, endPoint y: 153, distance: 11.0
click at [312, 153] on div "# Don't touch the boss code until [PERSON_NAME] says you're ready! for i in ran…" at bounding box center [385, 178] width 170 height 192
type textarea "helper.moveRight() [DOMAIN_NAME]("rightArrow")"
click at [308, 209] on div "# Don't touch the boss code until [PERSON_NAME] says you're ready! for i in ran…" at bounding box center [385, 178] width 170 height 192
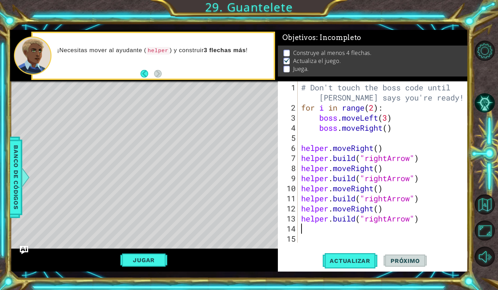
paste textarea "h"
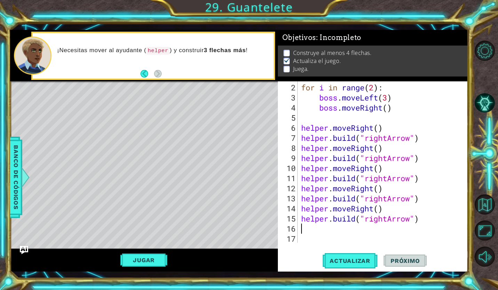
scroll to position [20, 0]
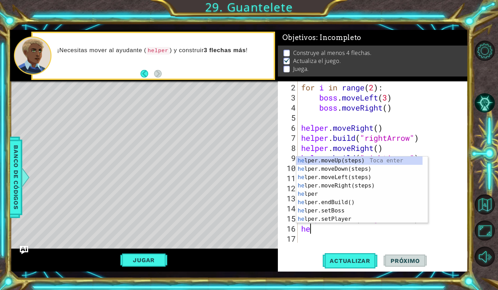
type textarea "hel"
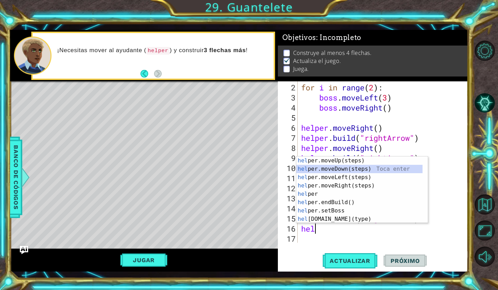
click at [347, 170] on div "hel per.moveUp(steps) Toca enter hel per.moveDown(steps) Toca enter hel per.mov…" at bounding box center [359, 197] width 126 height 83
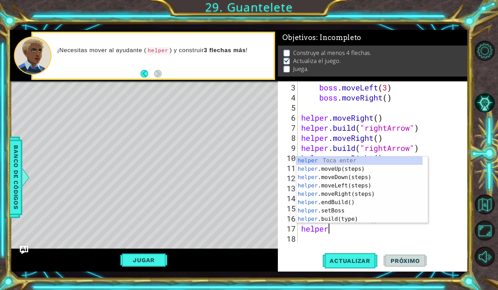
scroll to position [0, 1]
click at [330, 219] on div "helper Toca enter helper .moveUp(steps) Toca enter helper .moveDown(steps) Toca…" at bounding box center [359, 197] width 126 height 83
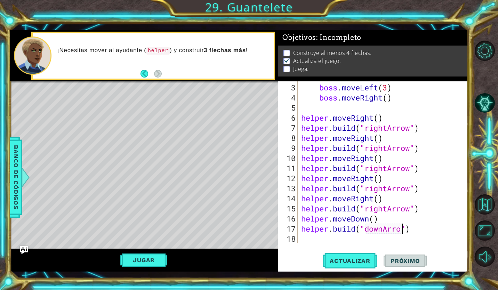
scroll to position [0, 5]
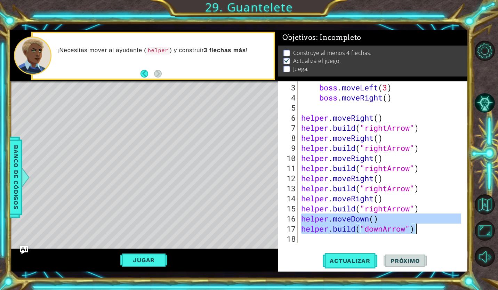
drag, startPoint x: 303, startPoint y: 219, endPoint x: 424, endPoint y: 231, distance: 122.2
click at [424, 231] on div "boss . moveLeft ( 3 ) boss . moveRight ( ) helper . moveRight ( ) helper . buil…" at bounding box center [382, 173] width 165 height 182
type textarea "helper.moveDown() [DOMAIN_NAME]("downArrow")"
click at [372, 238] on div "boss . moveLeft ( 3 ) boss . moveRight ( ) helper . moveRight ( ) helper . buil…" at bounding box center [382, 173] width 165 height 182
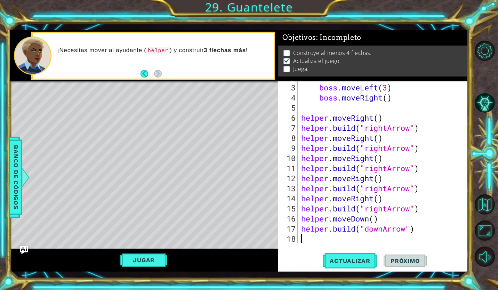
scroll to position [0, 0]
paste textarea "[DOMAIN_NAME]("downArrow")"
type textarea "[DOMAIN_NAME]("downArrow")"
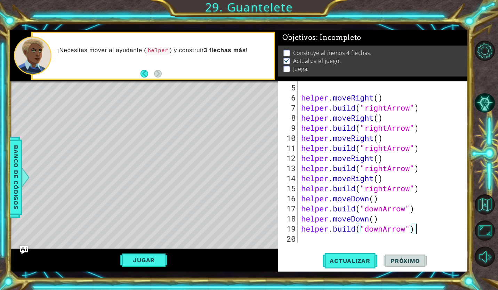
click at [371, 238] on div "helper . moveRight ( ) helper . build ( "rightArrow" ) helper . moveRight ( ) h…" at bounding box center [382, 173] width 165 height 182
paste textarea "[DOMAIN_NAME]("downArrow")"
type textarea "[DOMAIN_NAME]("downArrow")"
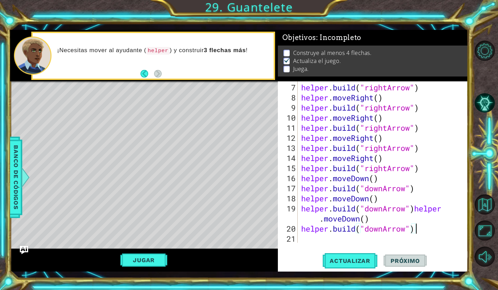
click at [371, 238] on div "helper . build ( "rightArrow" ) helper . moveRight ( ) helper . build ( "rightA…" at bounding box center [382, 173] width 165 height 182
click at [416, 206] on div "helper . build ( "rightArrow" ) helper . moveRight ( ) helper . build ( "rightA…" at bounding box center [382, 173] width 165 height 182
type textarea "helper.moveDown()"
click at [390, 239] on div "helper . build ( "rightArrow" ) helper . moveRight ( ) helper . build ( "rightA…" at bounding box center [382, 173] width 165 height 182
paste textarea "[DOMAIN_NAME]("downArrow")"
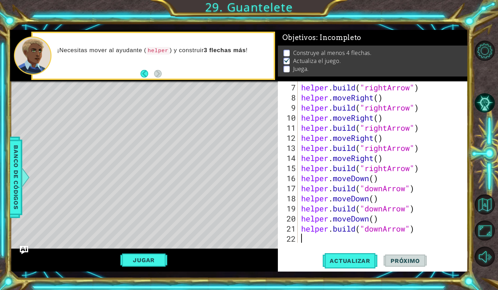
type textarea "[DOMAIN_NAME]("downArrow")"
click at [388, 236] on div "helper . build ( "rightArrow" ) helper . moveRight ( ) helper . build ( "rightA…" at bounding box center [382, 173] width 165 height 182
paste textarea "[DOMAIN_NAME]("downArrow")"
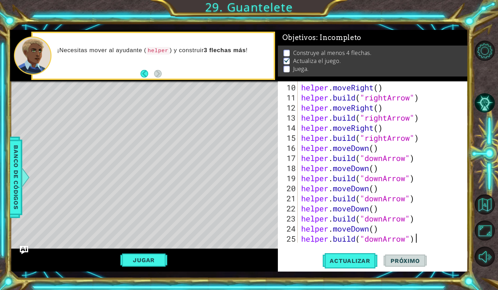
scroll to position [111, 0]
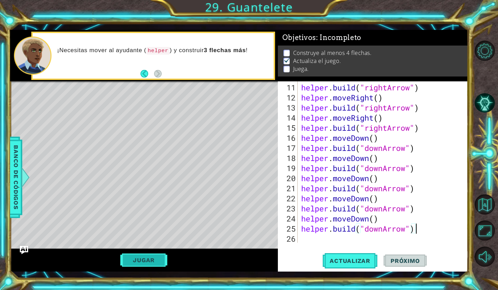
click at [136, 259] on button "Jugar" at bounding box center [143, 260] width 47 height 13
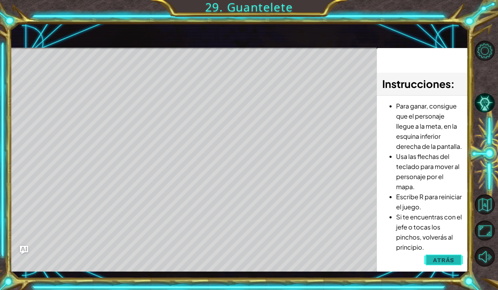
click at [443, 259] on span "Atrás" at bounding box center [443, 260] width 21 height 7
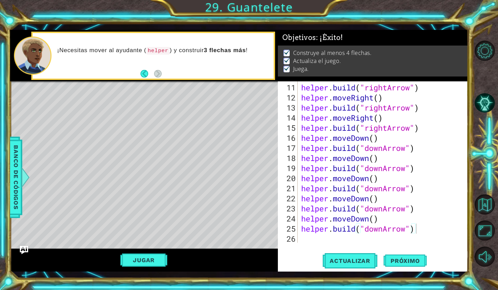
click at [408, 228] on div "helper . build ( "rightArrow" ) helper . moveRight ( ) helper . build ( "rightA…" at bounding box center [382, 173] width 165 height 182
click at [137, 258] on button "Jugar" at bounding box center [143, 260] width 47 height 13
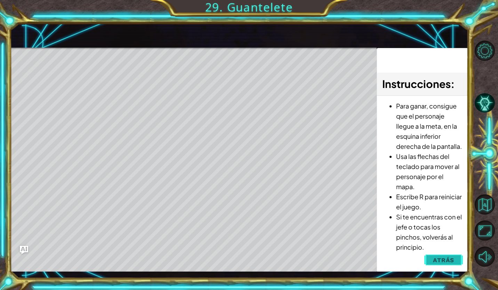
click at [434, 256] on button "Atrás" at bounding box center [443, 260] width 39 height 14
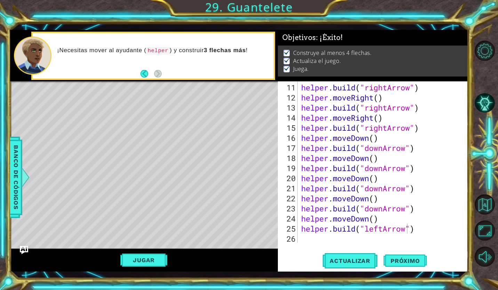
click at [383, 230] on div "helper . build ( "rightArrow" ) helper . moveRight ( ) helper . build ( "rightA…" at bounding box center [382, 173] width 165 height 182
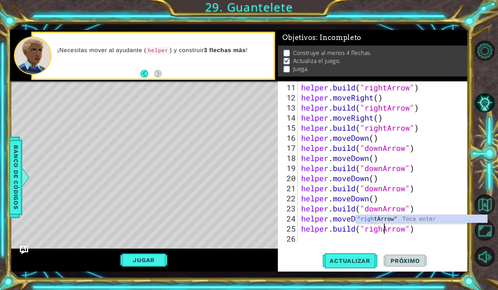
scroll to position [0, 4]
type textarea "[DOMAIN_NAME]("rightArrow")"
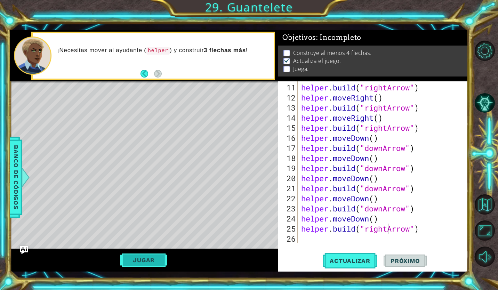
click at [130, 256] on button "Jugar" at bounding box center [143, 260] width 47 height 13
